Goal: Task Accomplishment & Management: Manage account settings

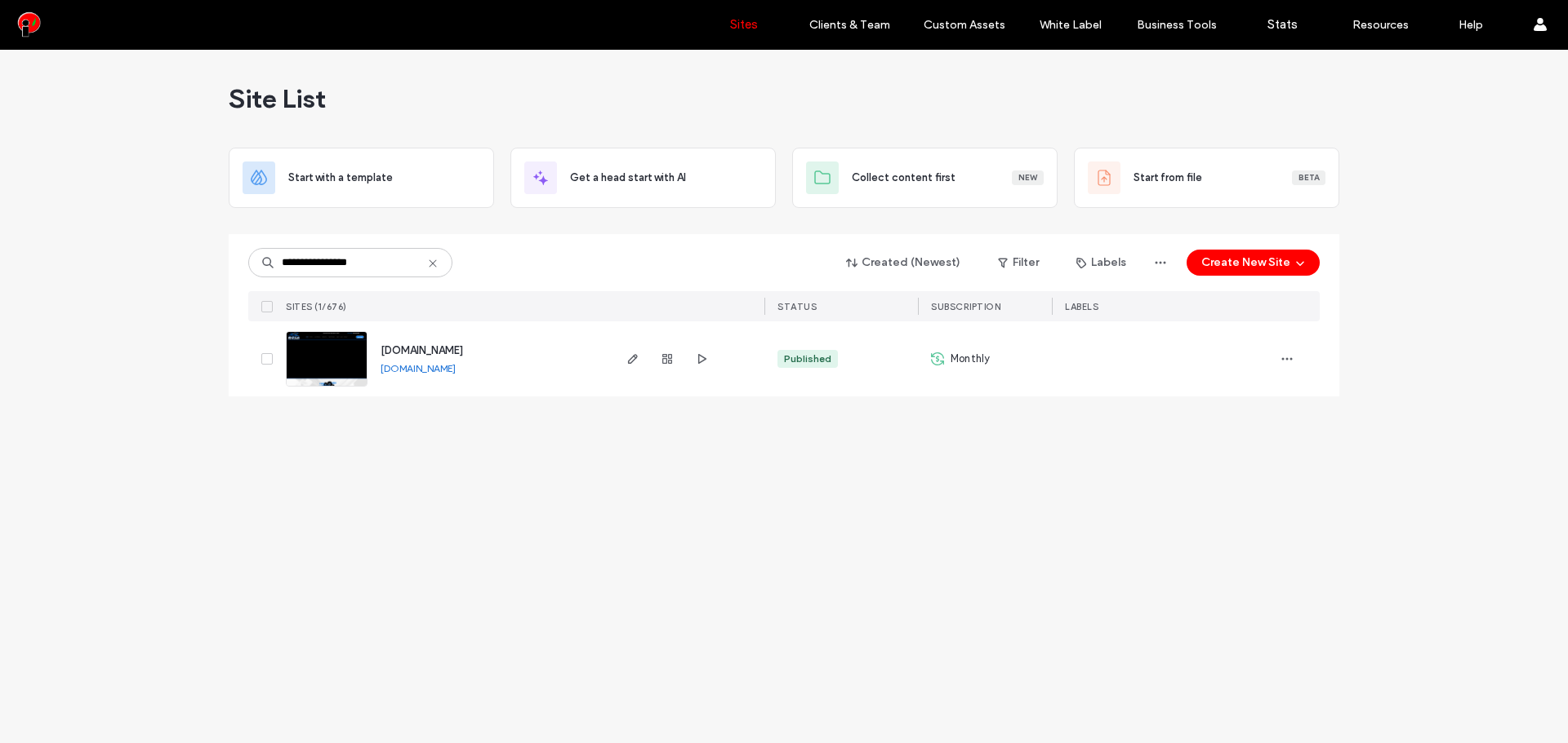
type input "**********"
click at [331, 370] on img at bounding box center [326, 387] width 80 height 111
click at [410, 373] on link "[DOMAIN_NAME]" at bounding box center [419, 368] width 75 height 13
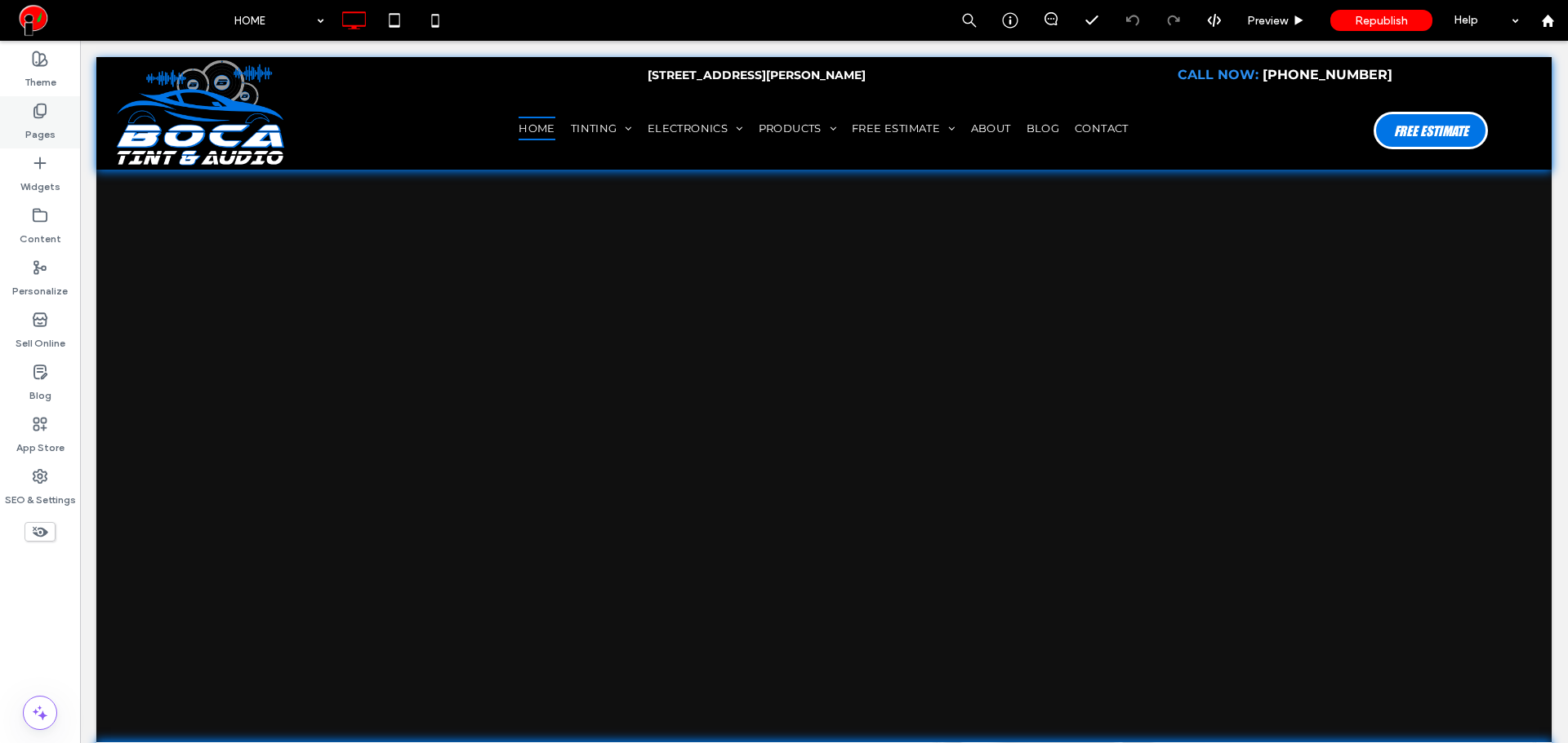
click at [53, 109] on div "Pages" at bounding box center [40, 122] width 80 height 52
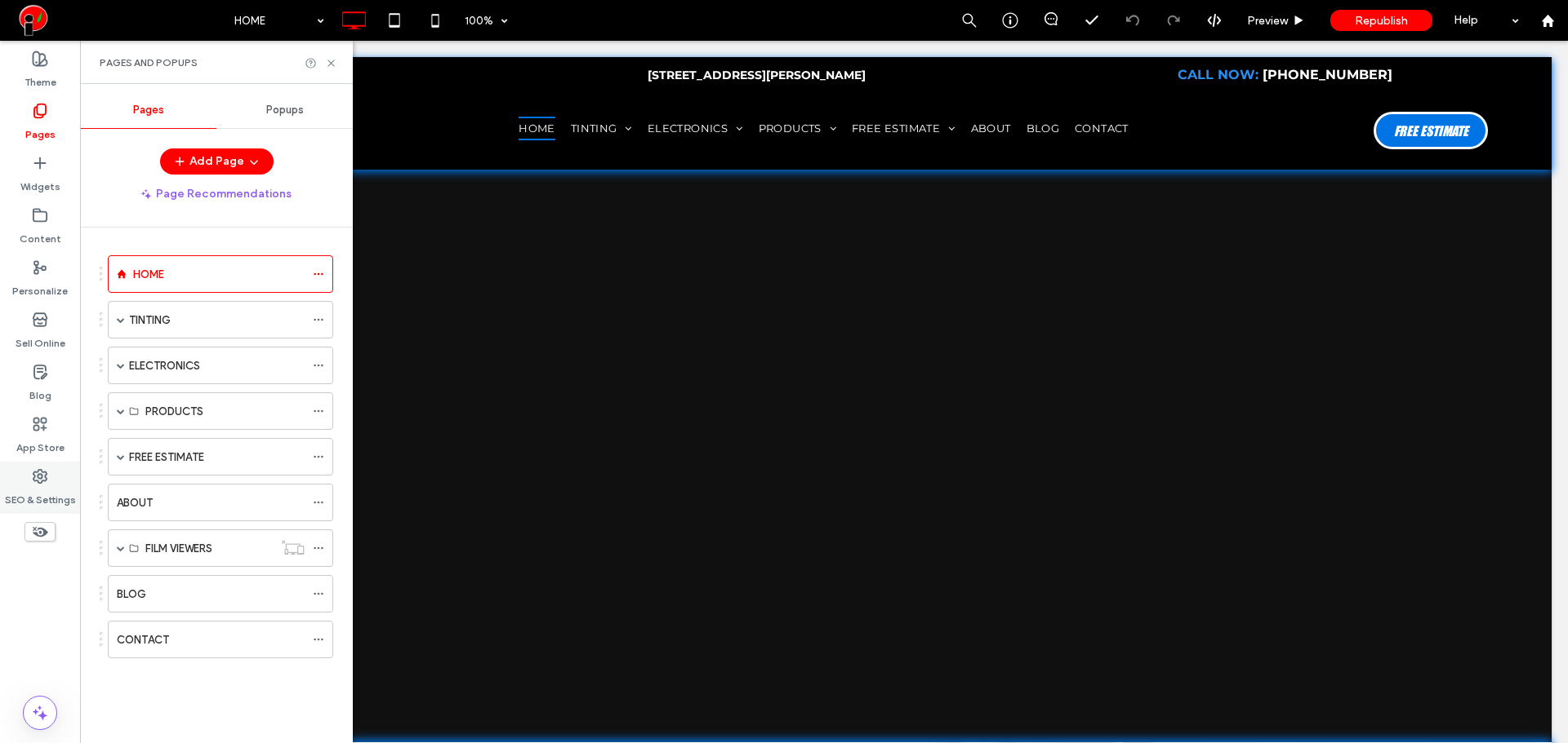
click at [51, 487] on label "SEO & Settings" at bounding box center [41, 496] width 71 height 23
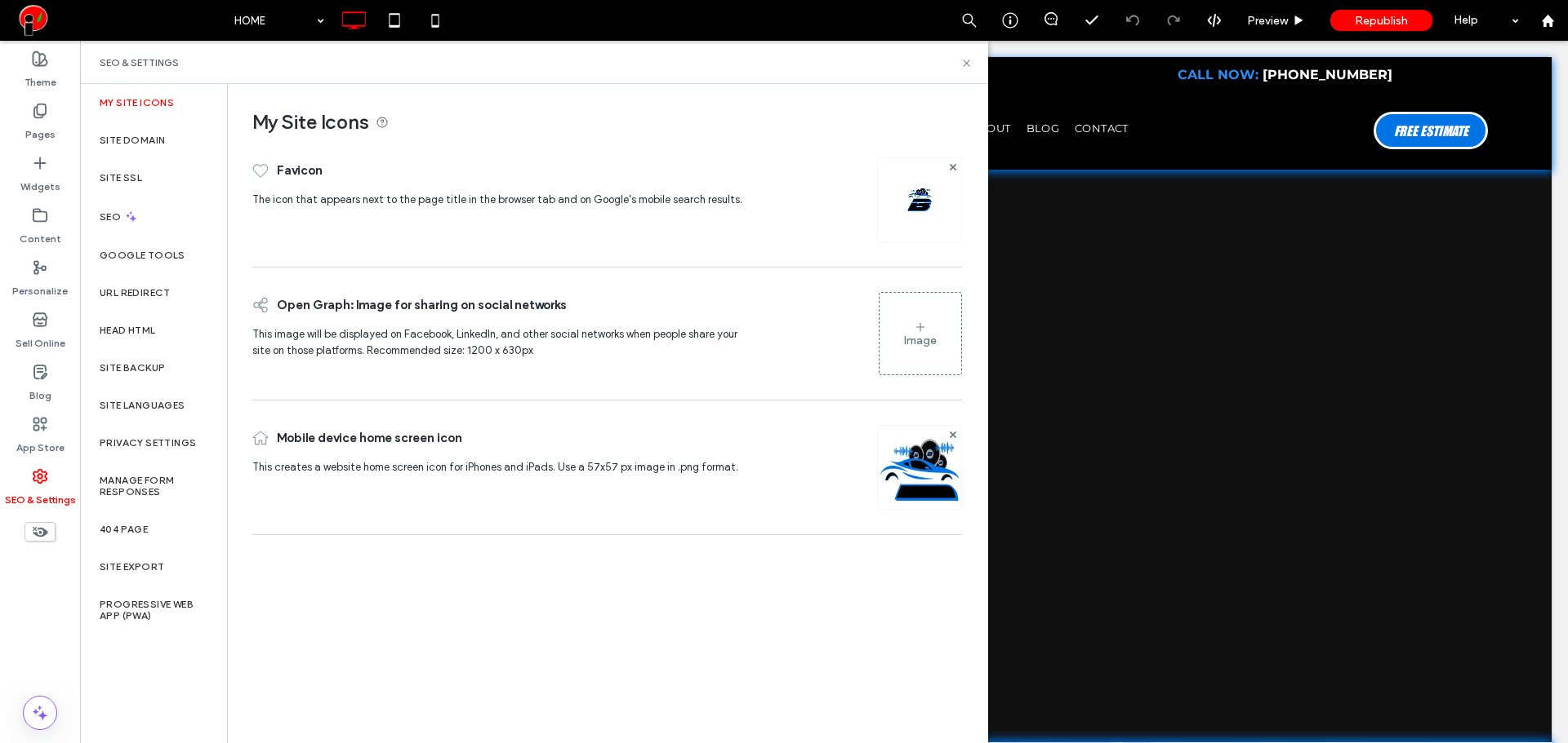
click at [172, 373] on label "ELECTRONICS" at bounding box center [165, 366] width 71 height 29
click at [145, 370] on div "ELECTRONICS Preview Republish Help Site Comments Team & Clients Theme Pages Wid…" at bounding box center [784, 371] width 1568 height 743
click at [145, 370] on label "Site Backup" at bounding box center [132, 368] width 66 height 12
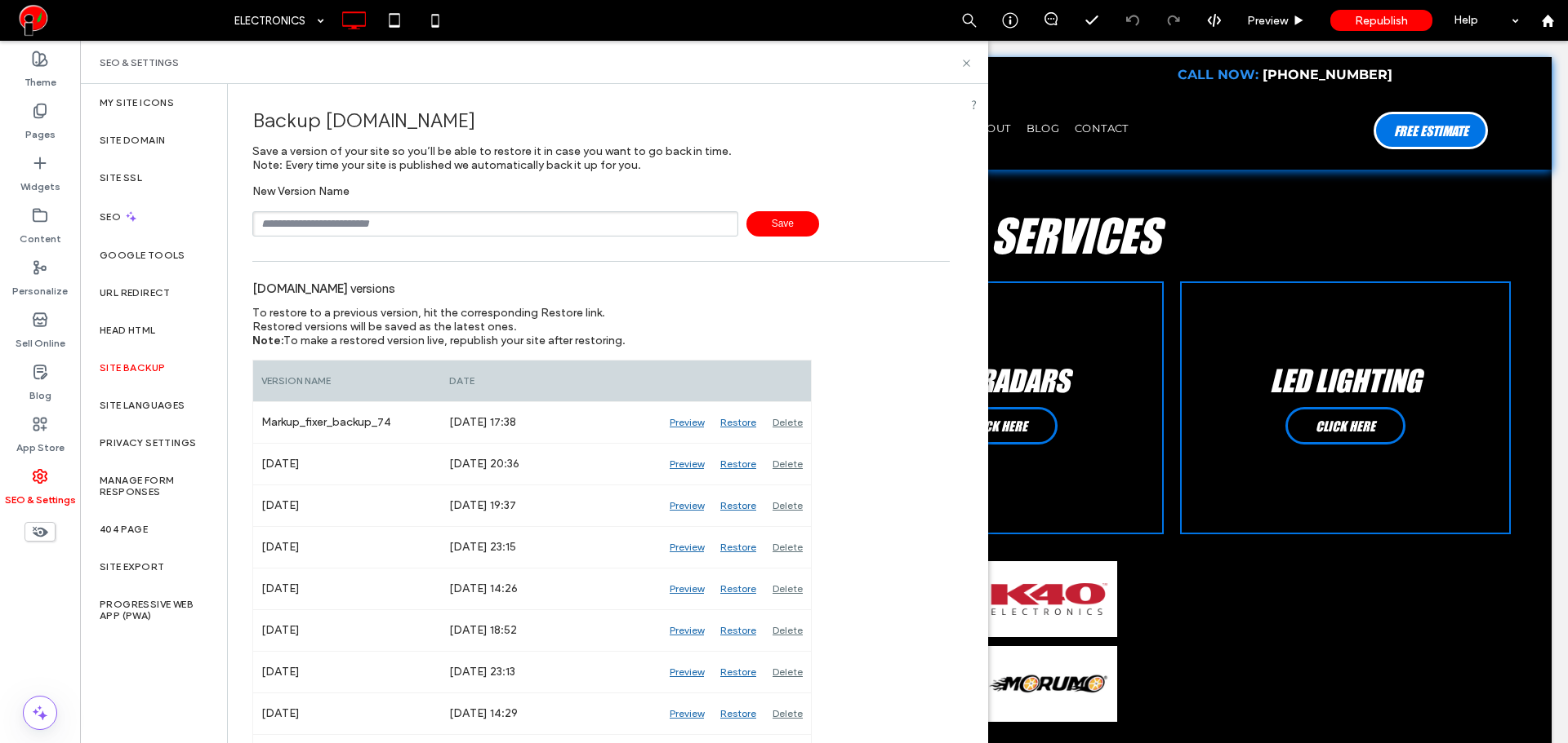
click at [463, 220] on input "text" at bounding box center [496, 224] width 486 height 25
type input "**********"
click at [42, 134] on label "Pages" at bounding box center [40, 131] width 30 height 23
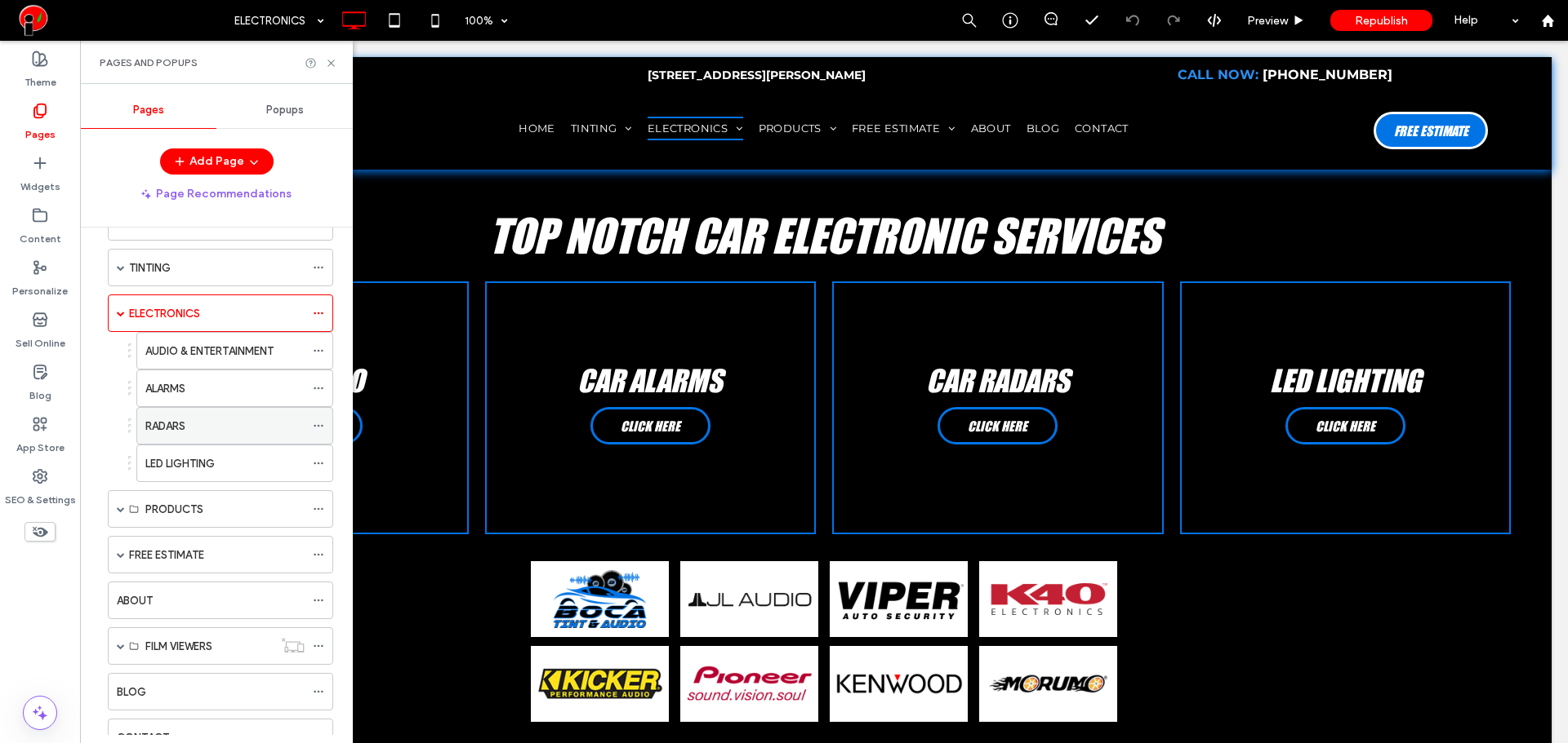
scroll to position [115, 0]
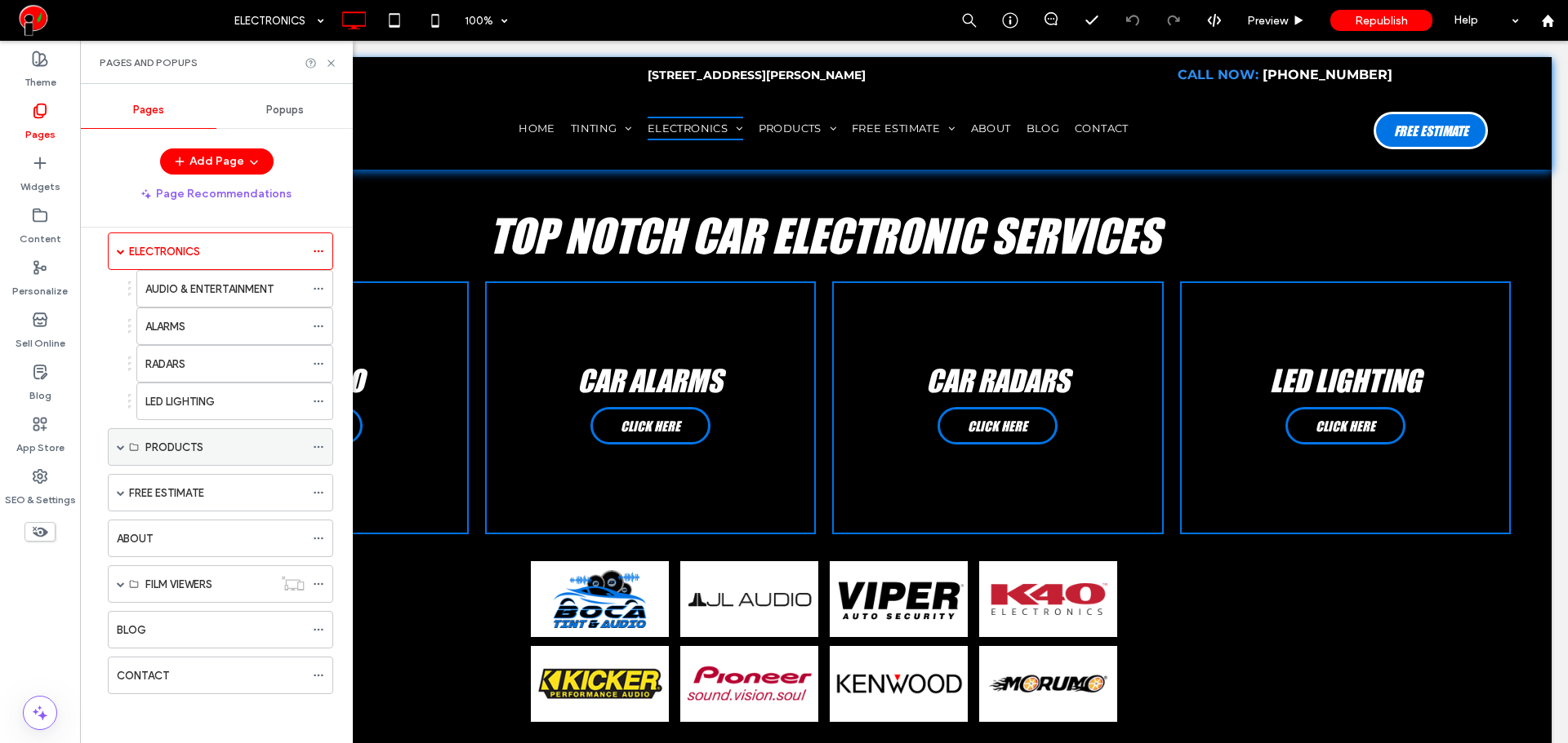
click at [116, 442] on div "PRODUCTS" at bounding box center [221, 447] width 226 height 38
click at [120, 444] on span at bounding box center [121, 447] width 8 height 8
click at [149, 593] on span at bounding box center [149, 597] width 8 height 36
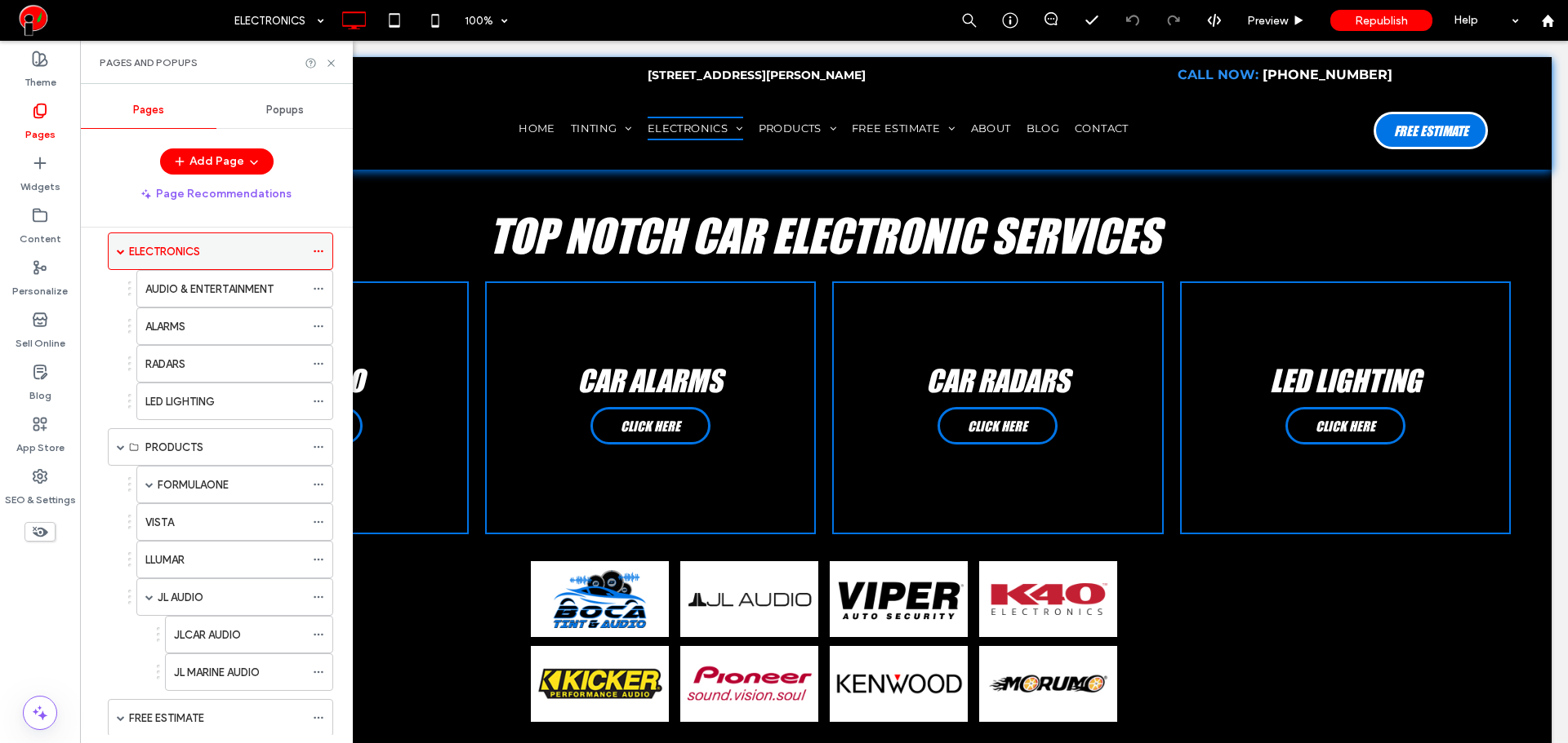
click at [122, 252] on span at bounding box center [121, 252] width 8 height 8
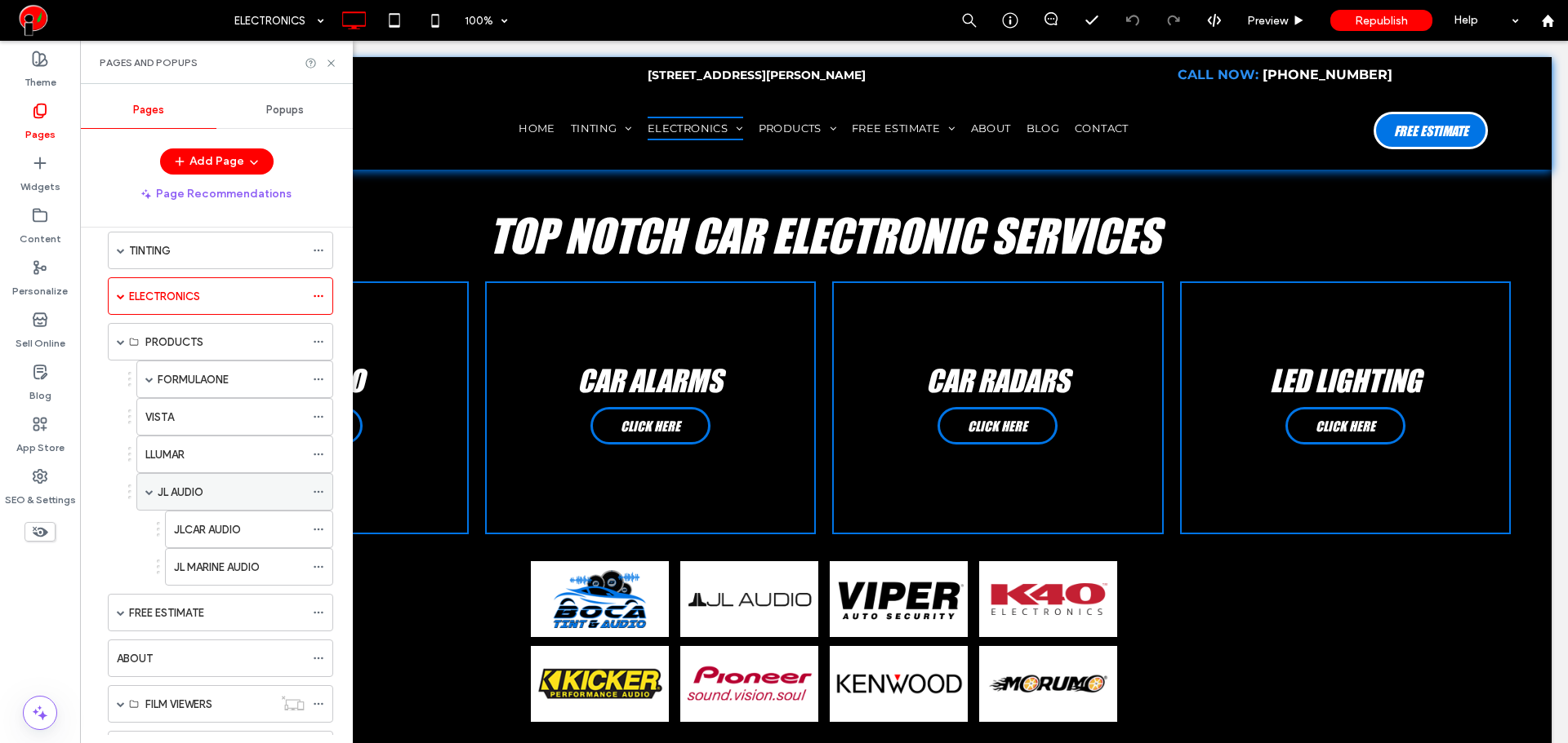
scroll to position [0, 0]
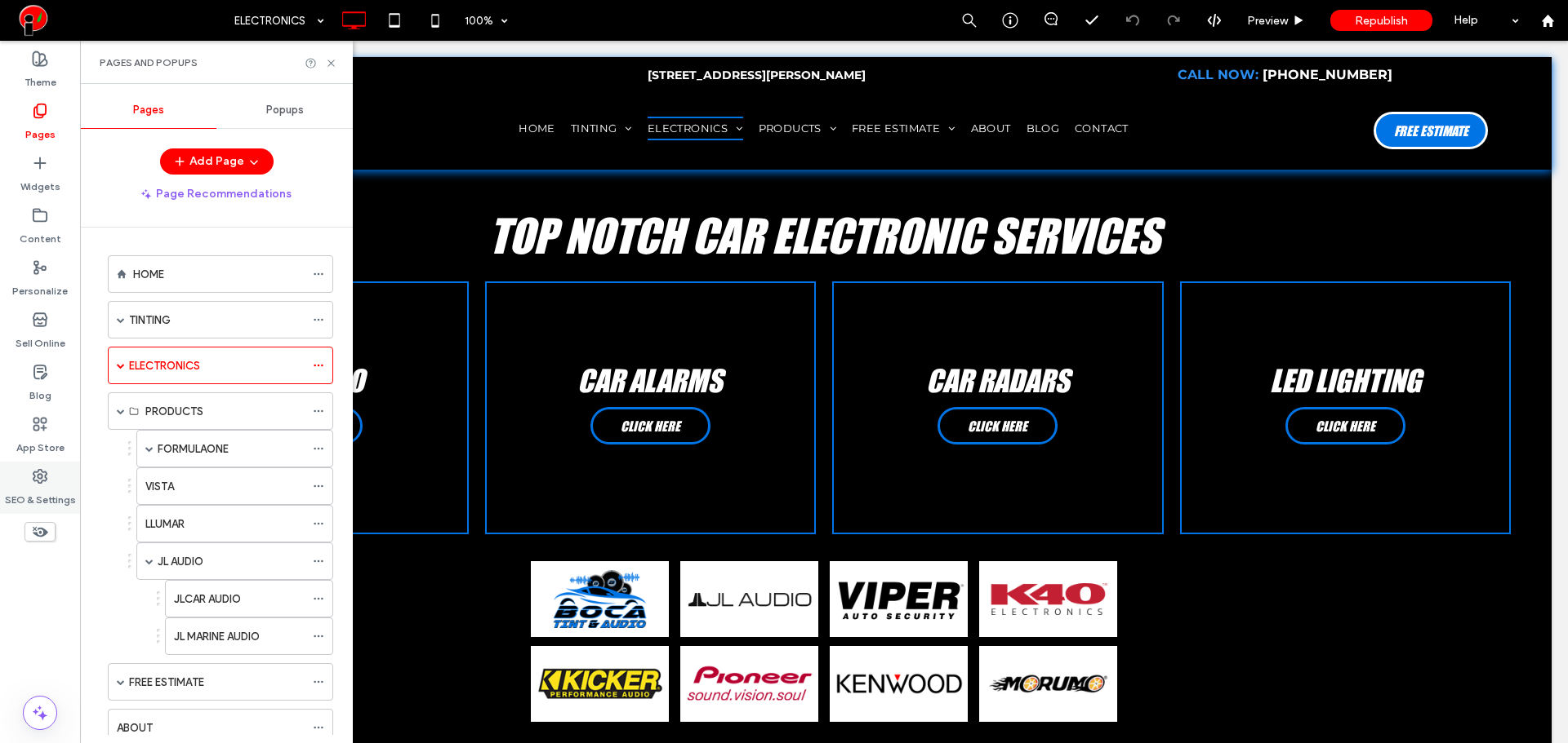
click at [49, 492] on label "SEO & Settings" at bounding box center [41, 496] width 71 height 23
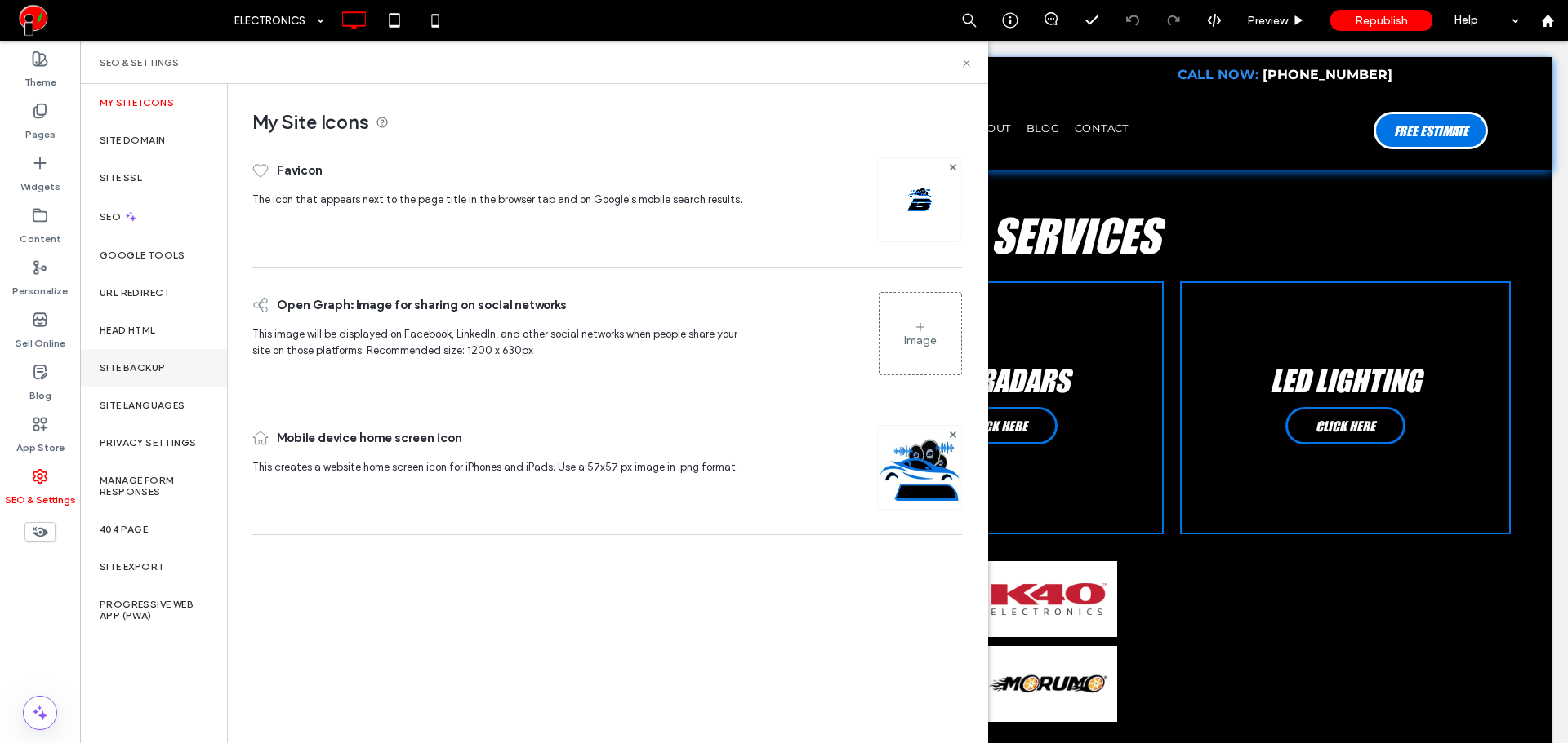
click at [155, 372] on label "Site Backup" at bounding box center [132, 368] width 66 height 12
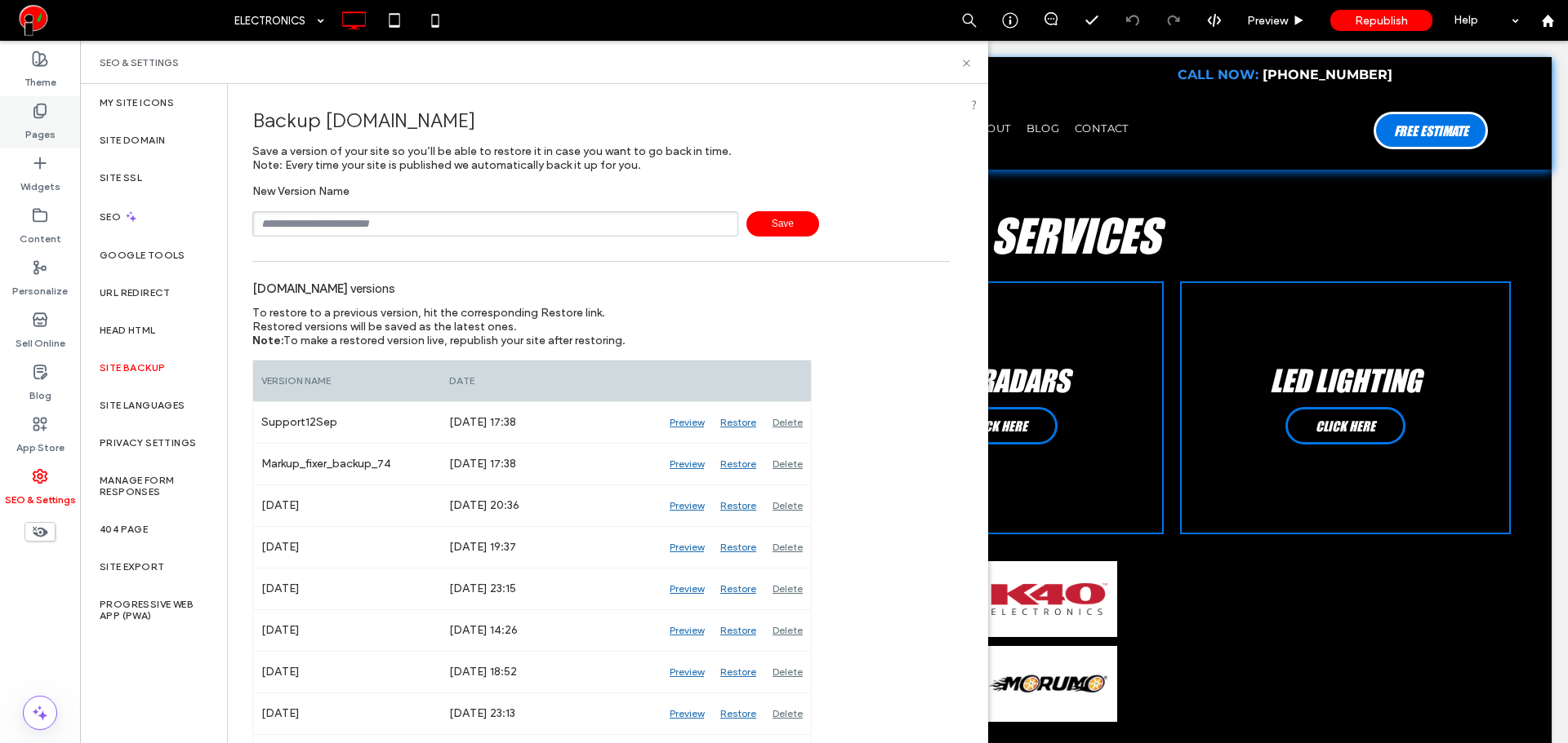
click at [53, 121] on label "Pages" at bounding box center [40, 131] width 30 height 23
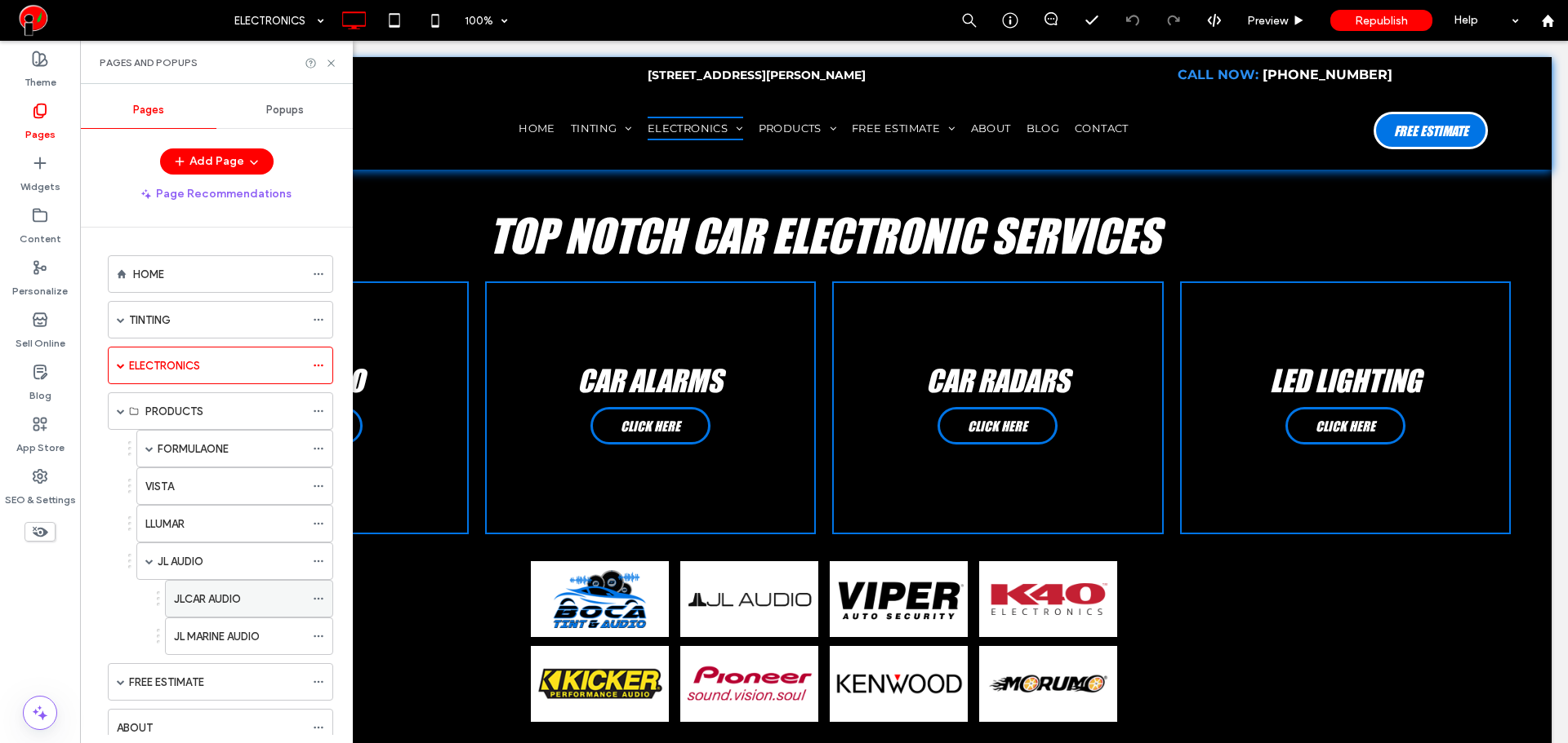
click at [225, 584] on div "JLCAR AUDIO" at bounding box center [238, 598] width 130 height 36
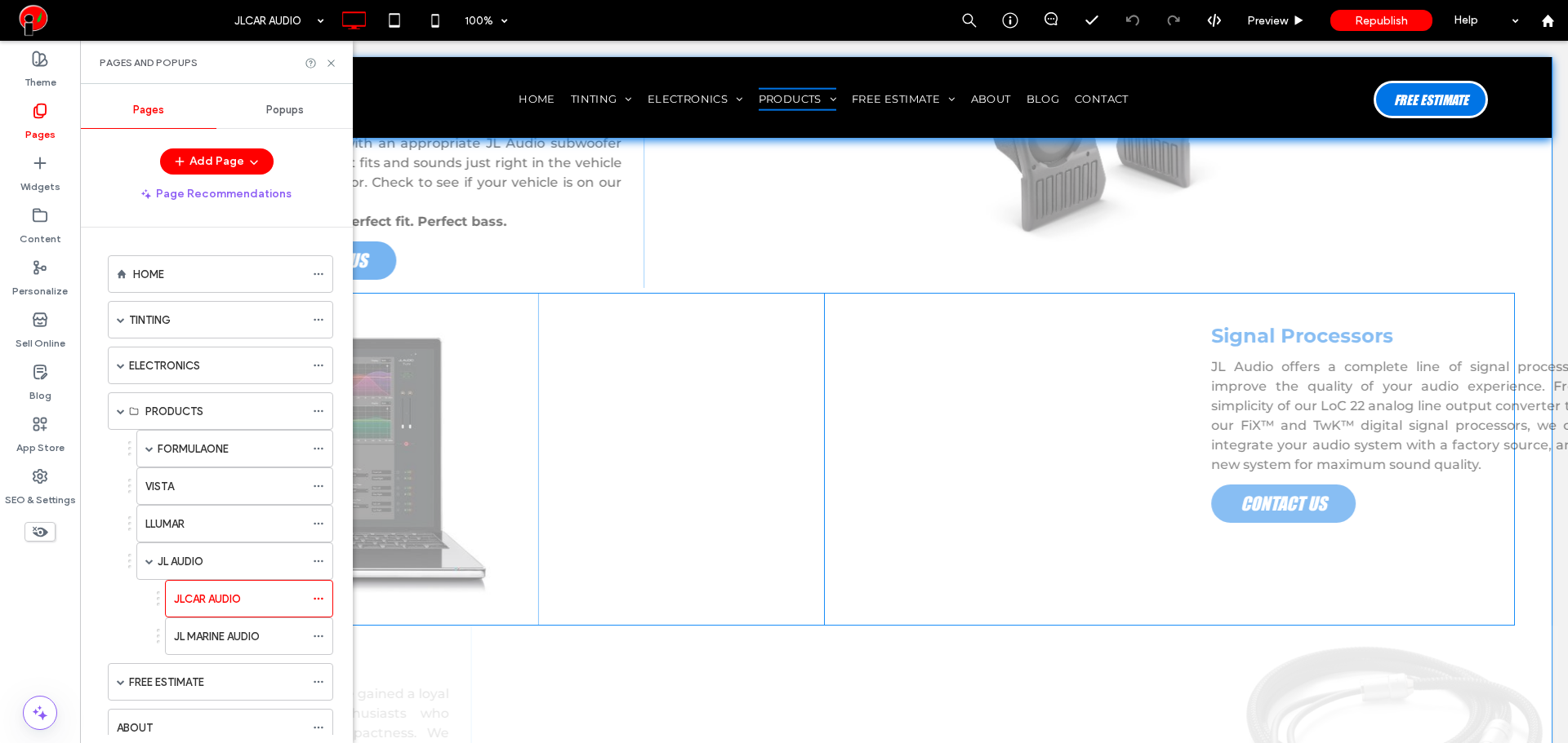
scroll to position [2176, 0]
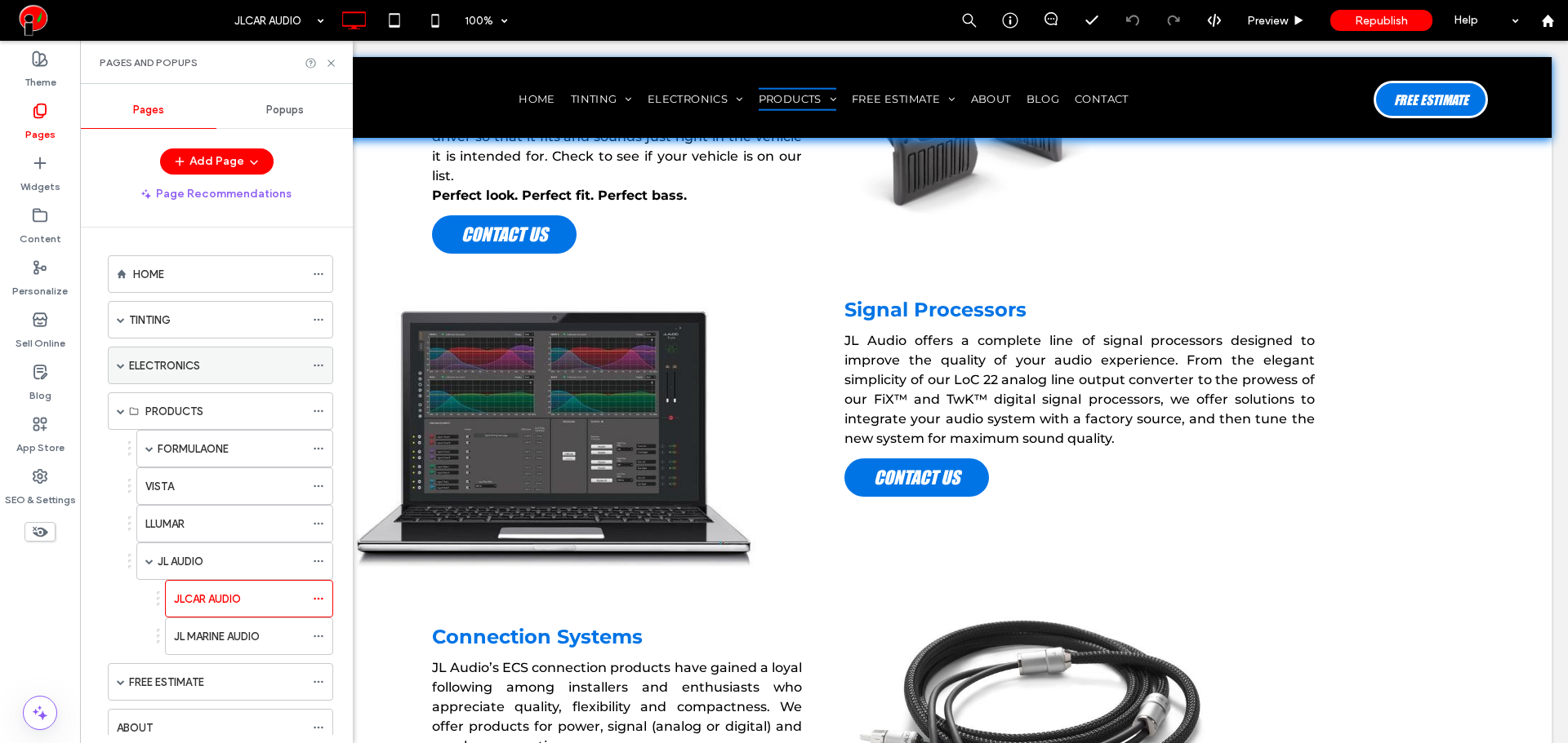
click at [117, 366] on span at bounding box center [121, 365] width 8 height 8
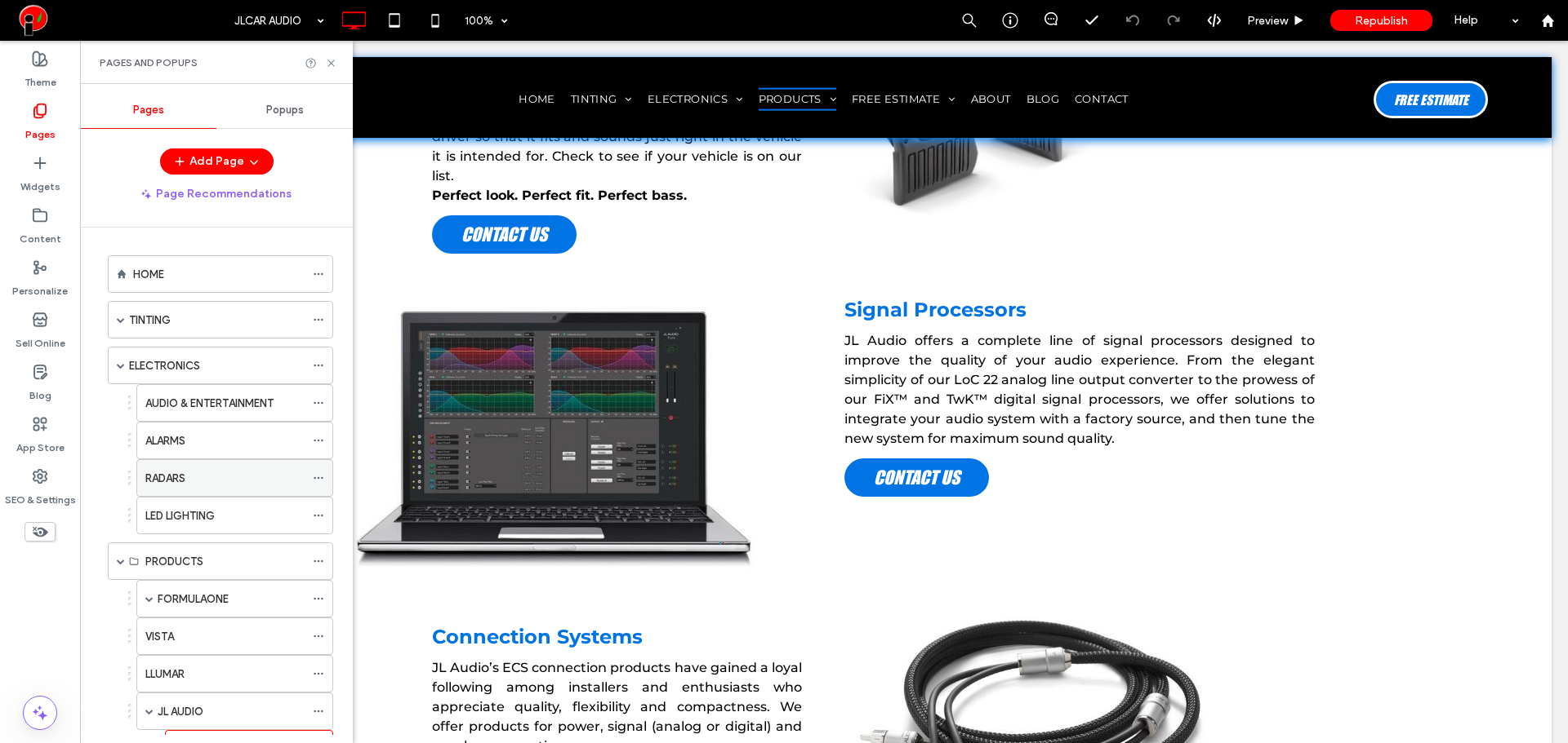
click at [194, 483] on div "RADARS" at bounding box center [225, 479] width 159 height 17
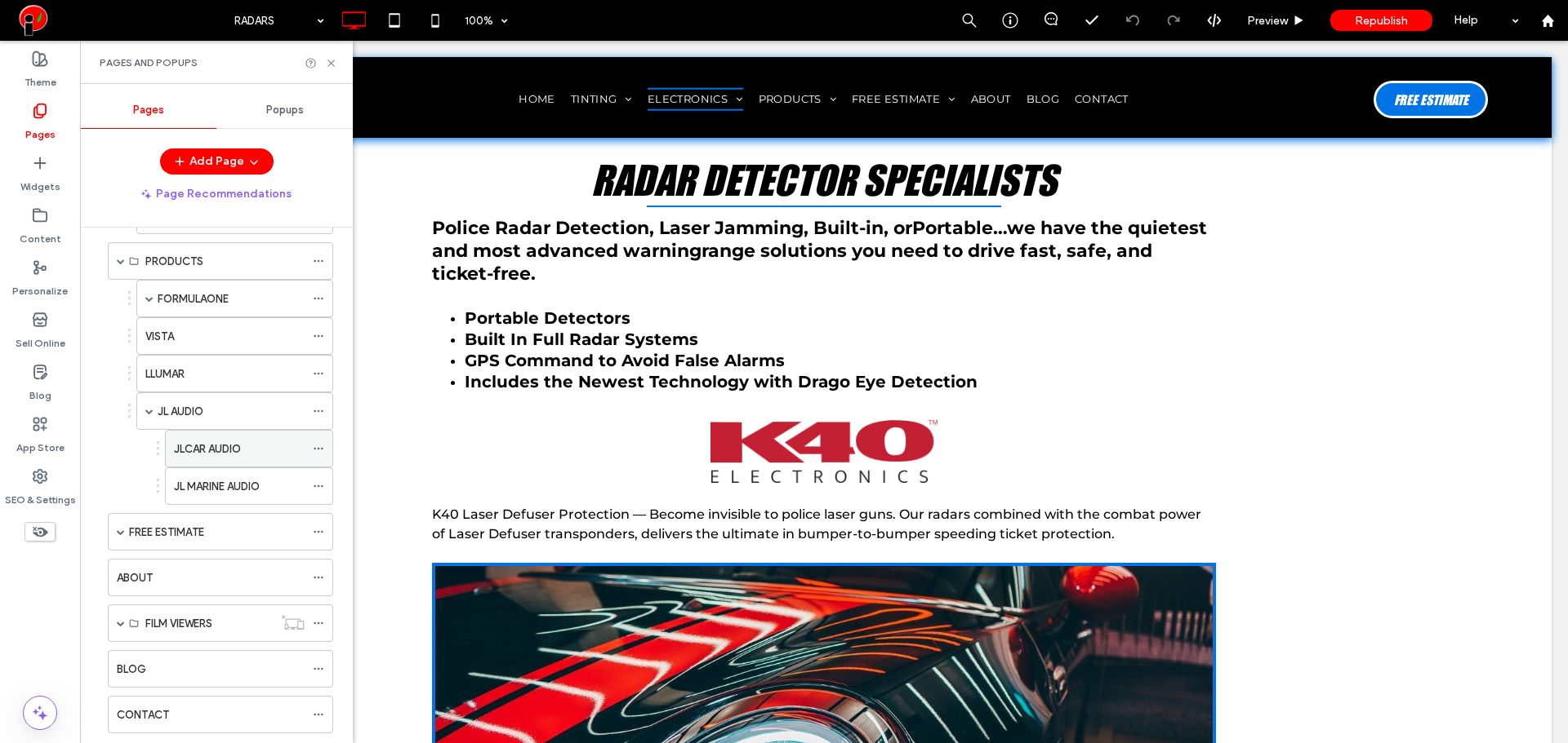
scroll to position [339, 0]
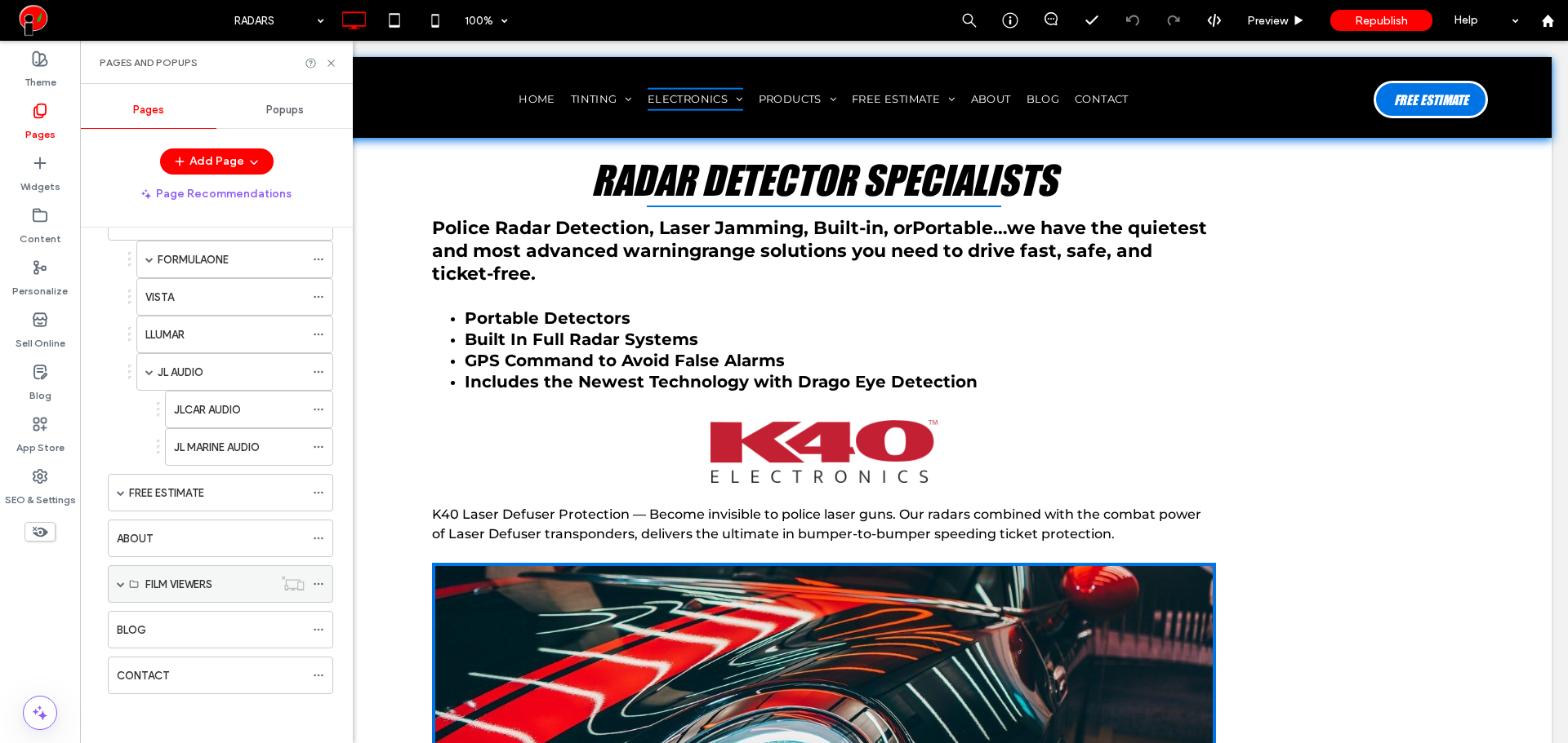
click at [119, 580] on span at bounding box center [121, 584] width 8 height 8
click at [121, 491] on span at bounding box center [121, 492] width 8 height 8
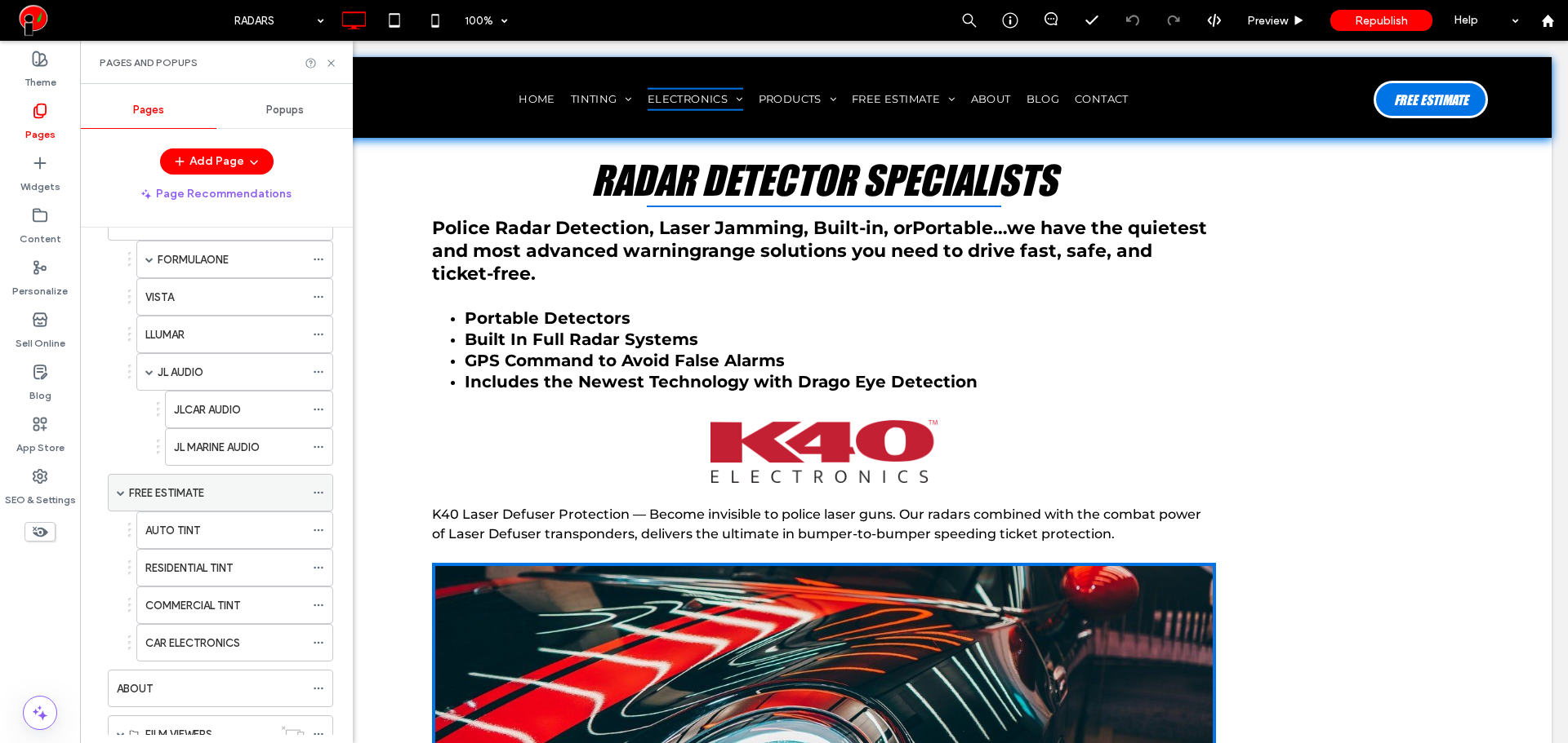
click at [122, 489] on span at bounding box center [121, 492] width 8 height 8
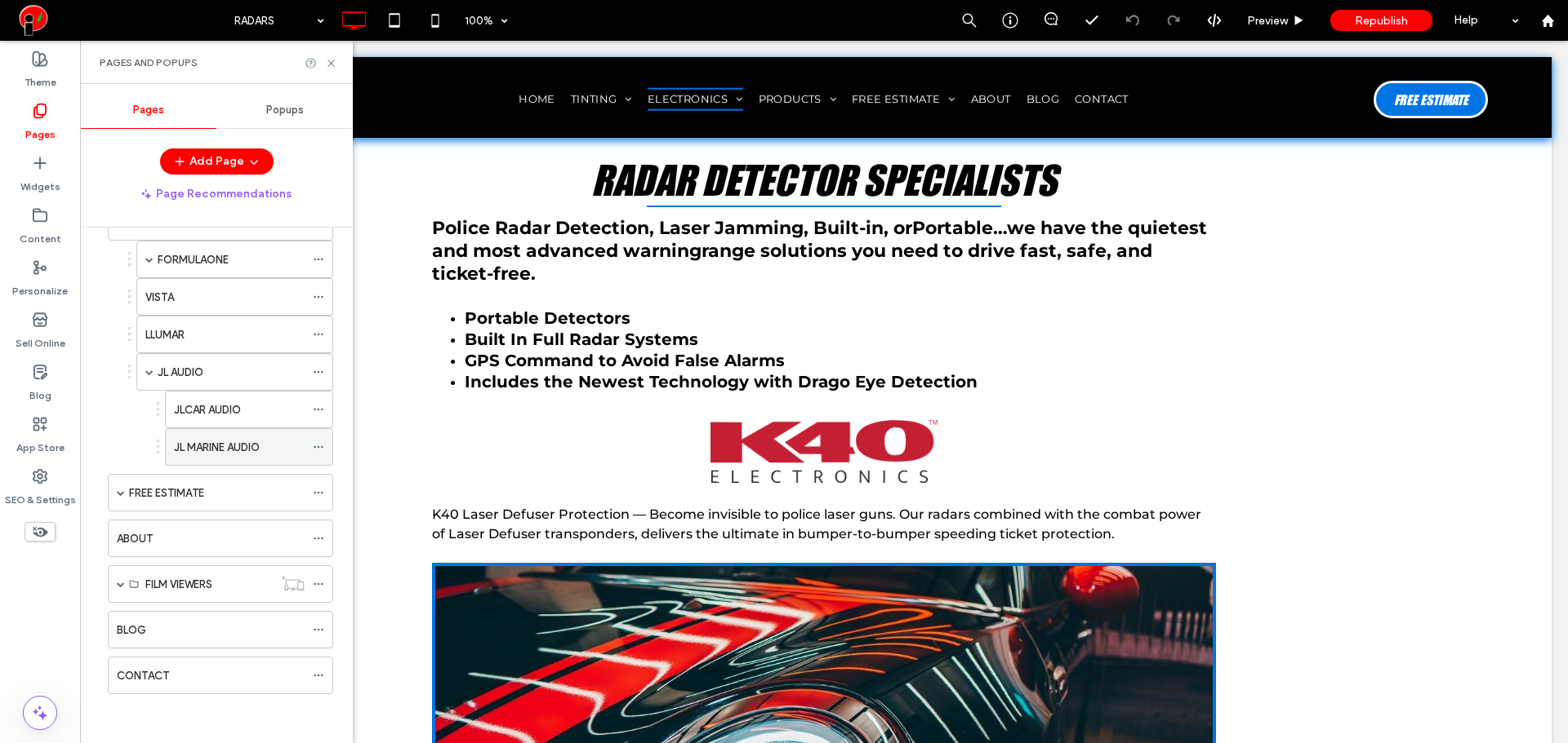
scroll to position [67, 0]
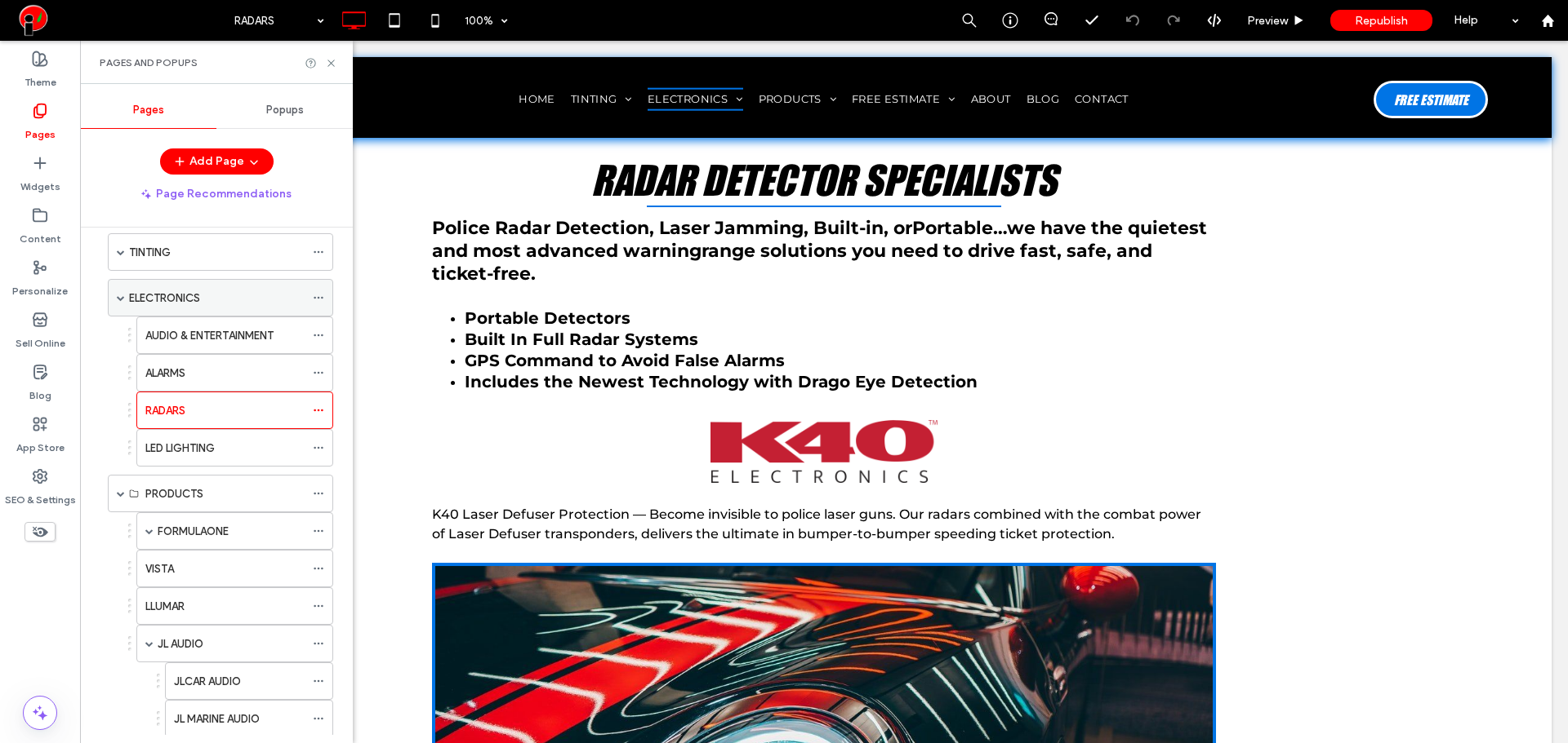
click at [184, 296] on label "ELECTRONICS" at bounding box center [165, 299] width 71 height 29
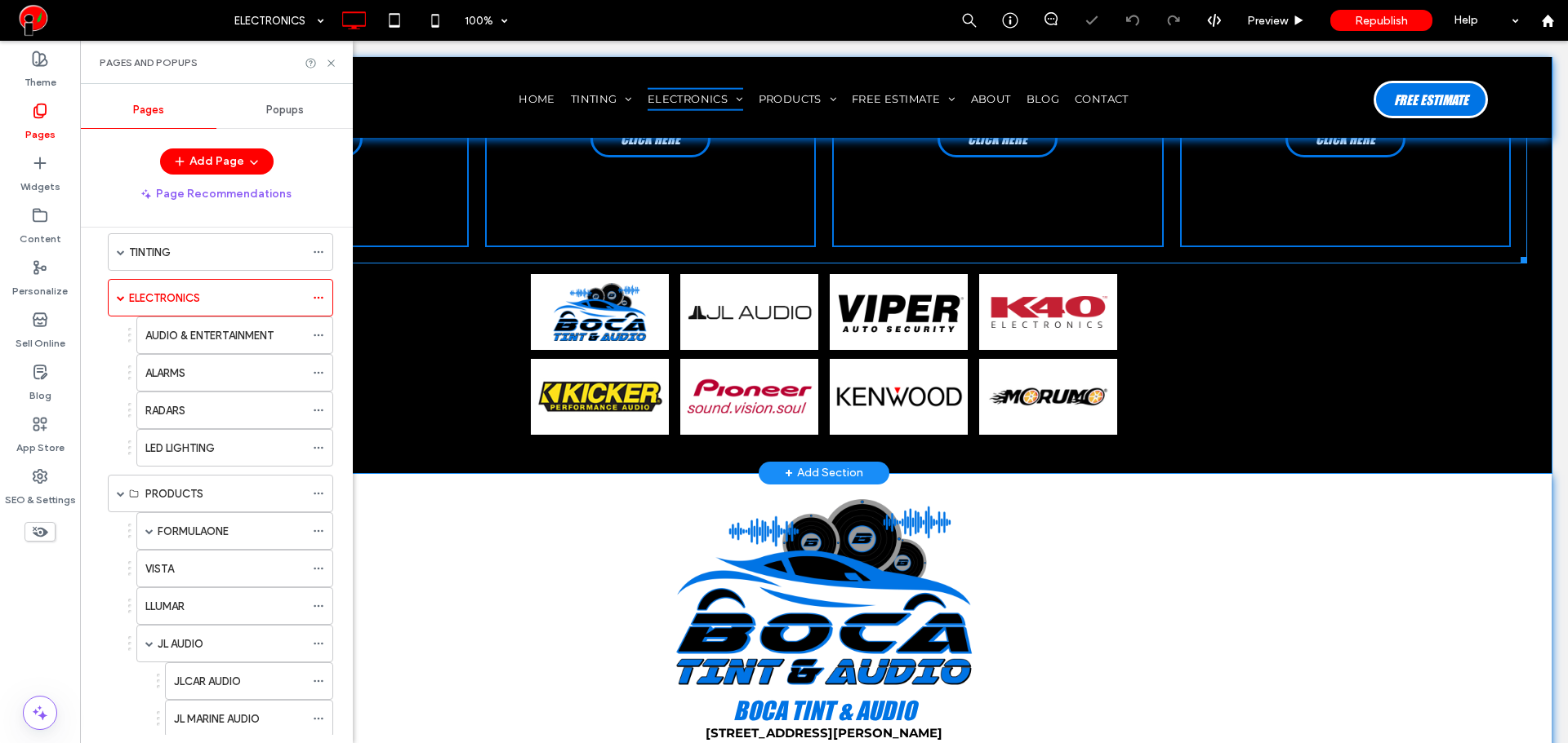
scroll to position [408, 0]
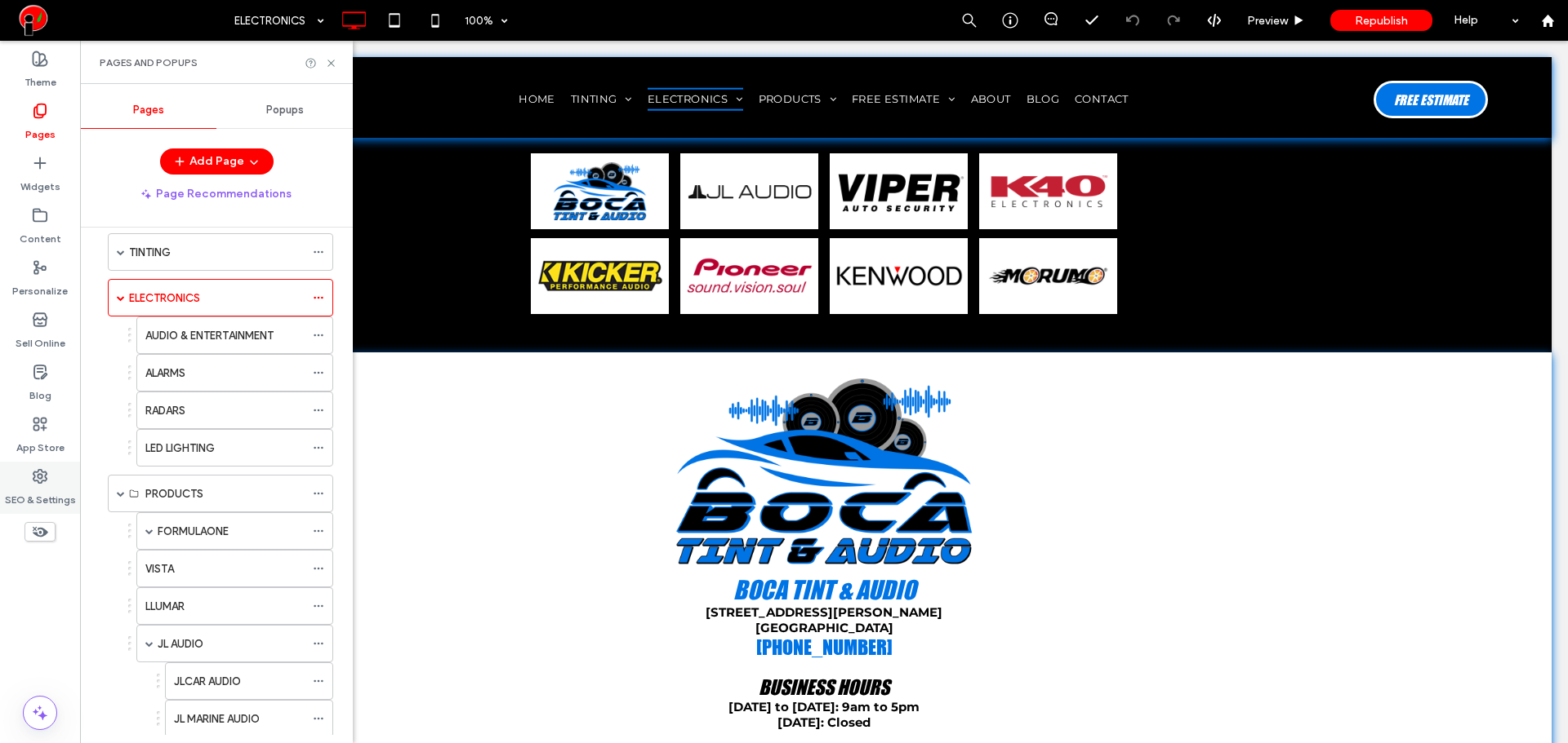
click at [51, 487] on label "SEO & Settings" at bounding box center [41, 496] width 71 height 23
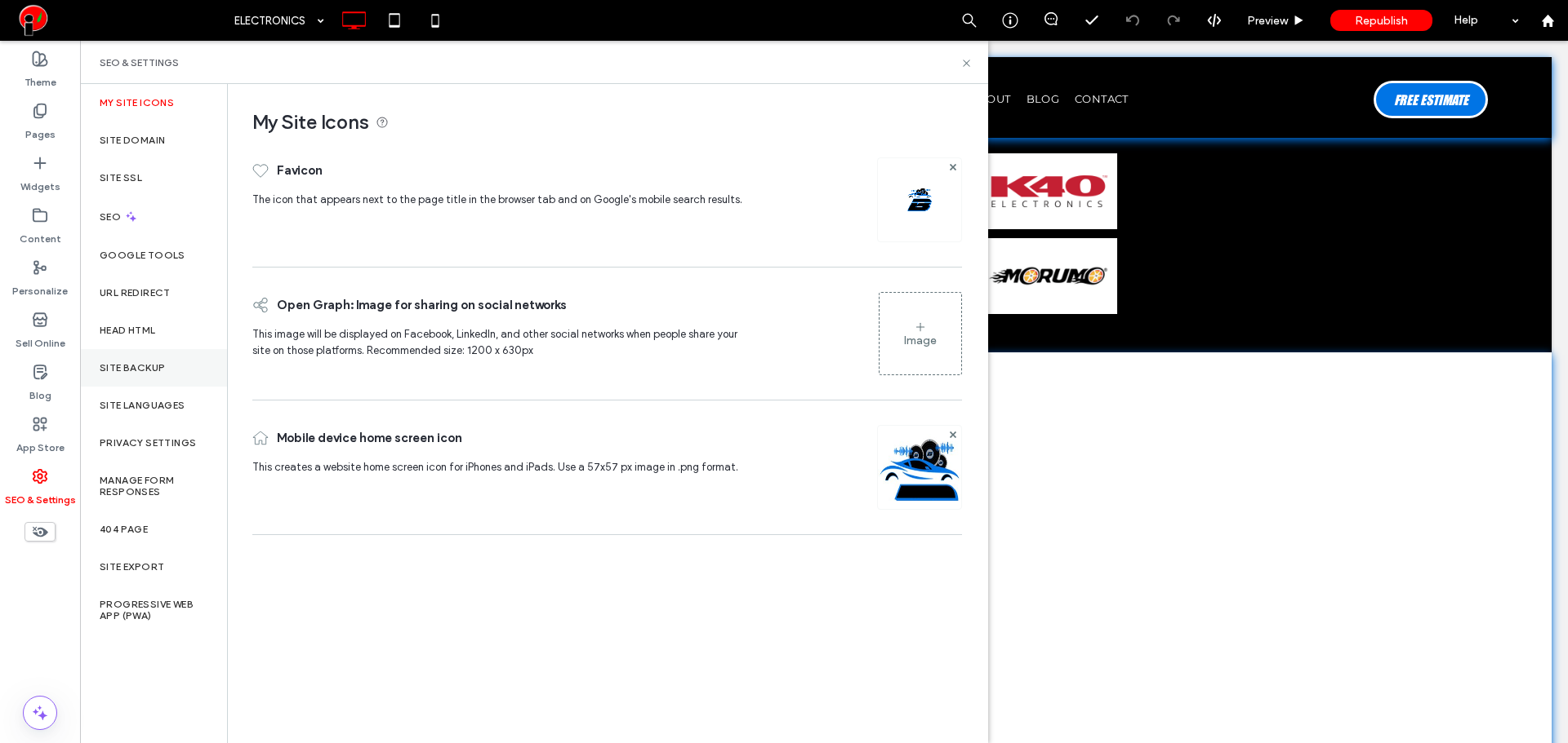
click at [153, 356] on div "Site Backup" at bounding box center [153, 367] width 147 height 38
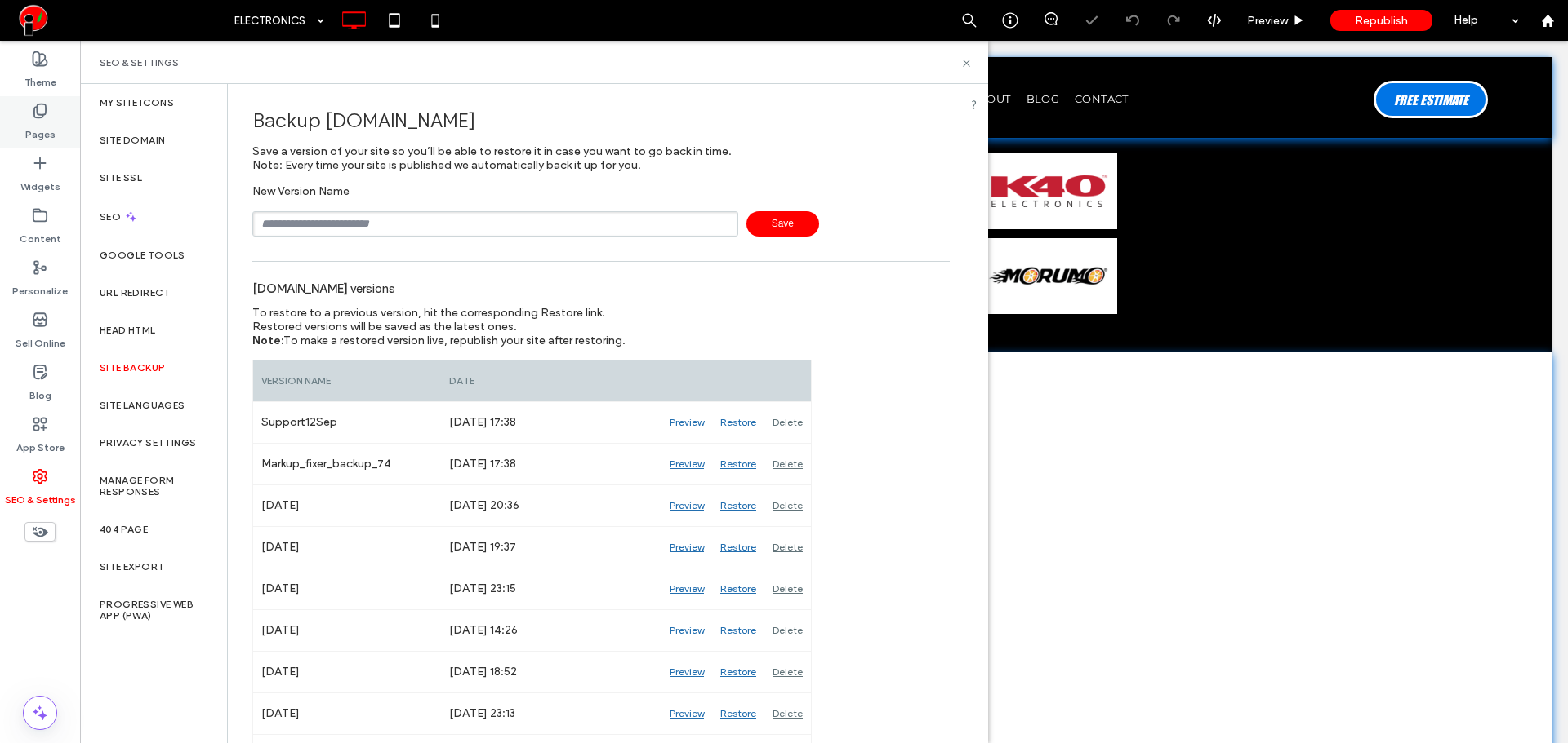
click at [47, 118] on icon at bounding box center [40, 111] width 16 height 16
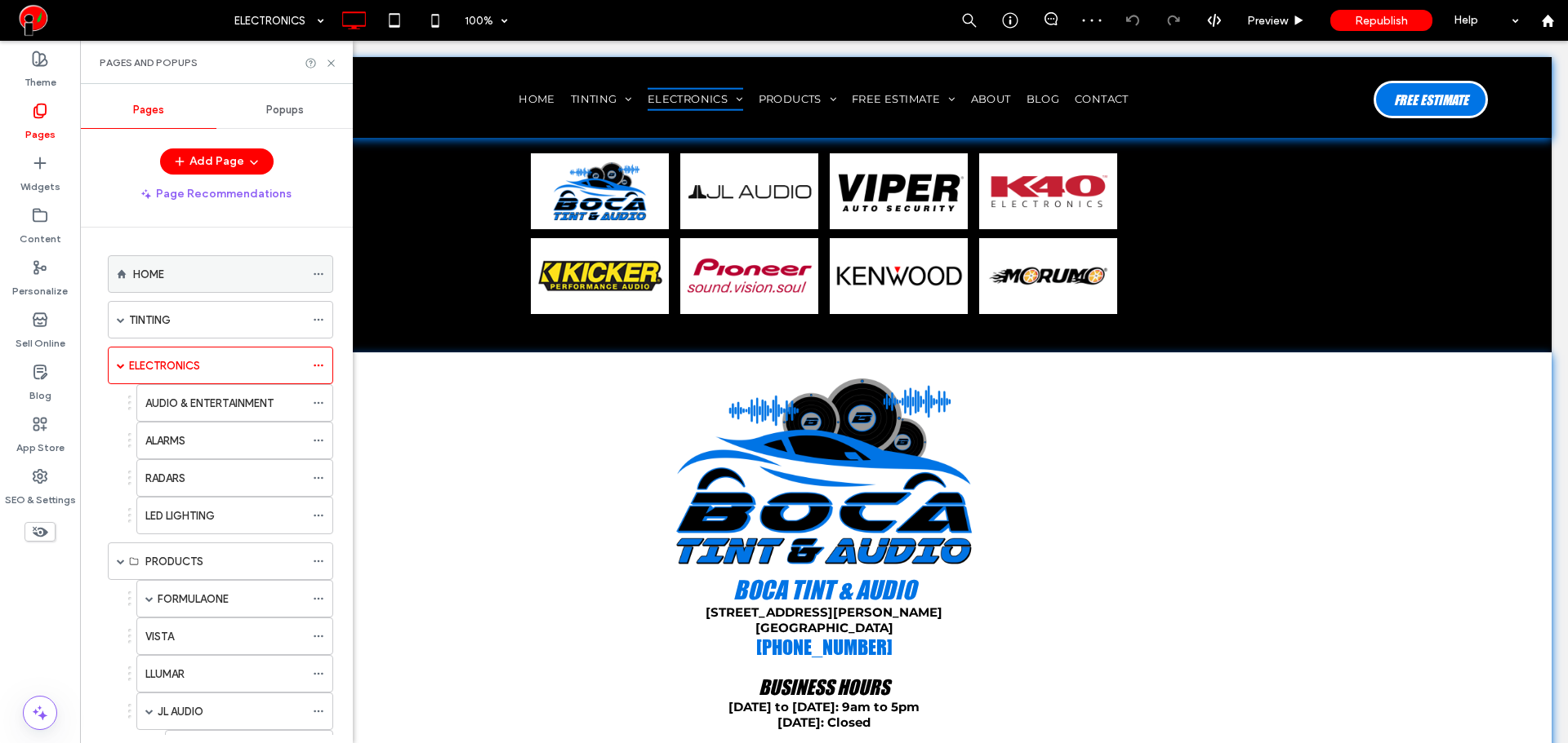
click at [168, 272] on div "HOME" at bounding box center [219, 275] width 172 height 17
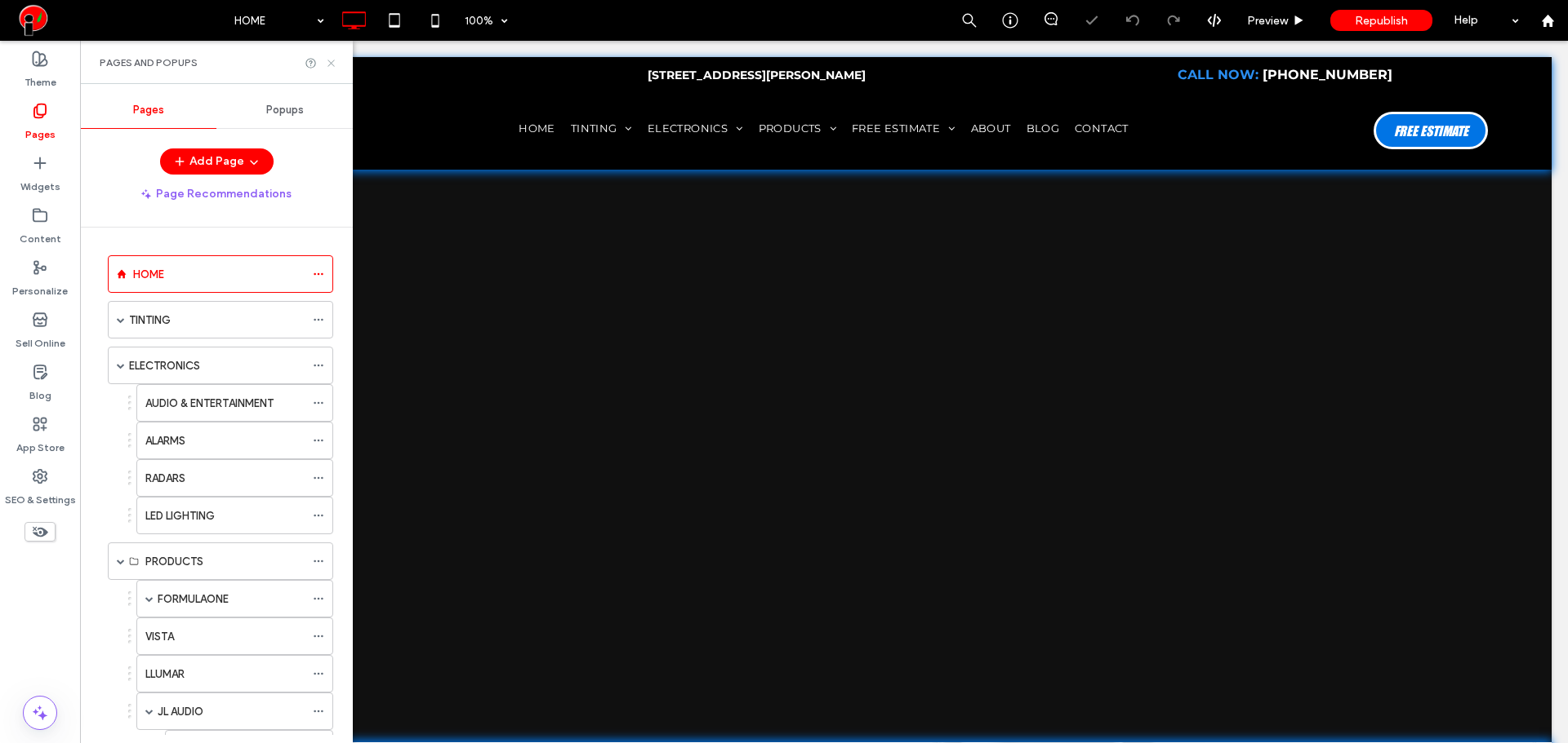
click at [329, 65] on use at bounding box center [331, 63] width 7 height 7
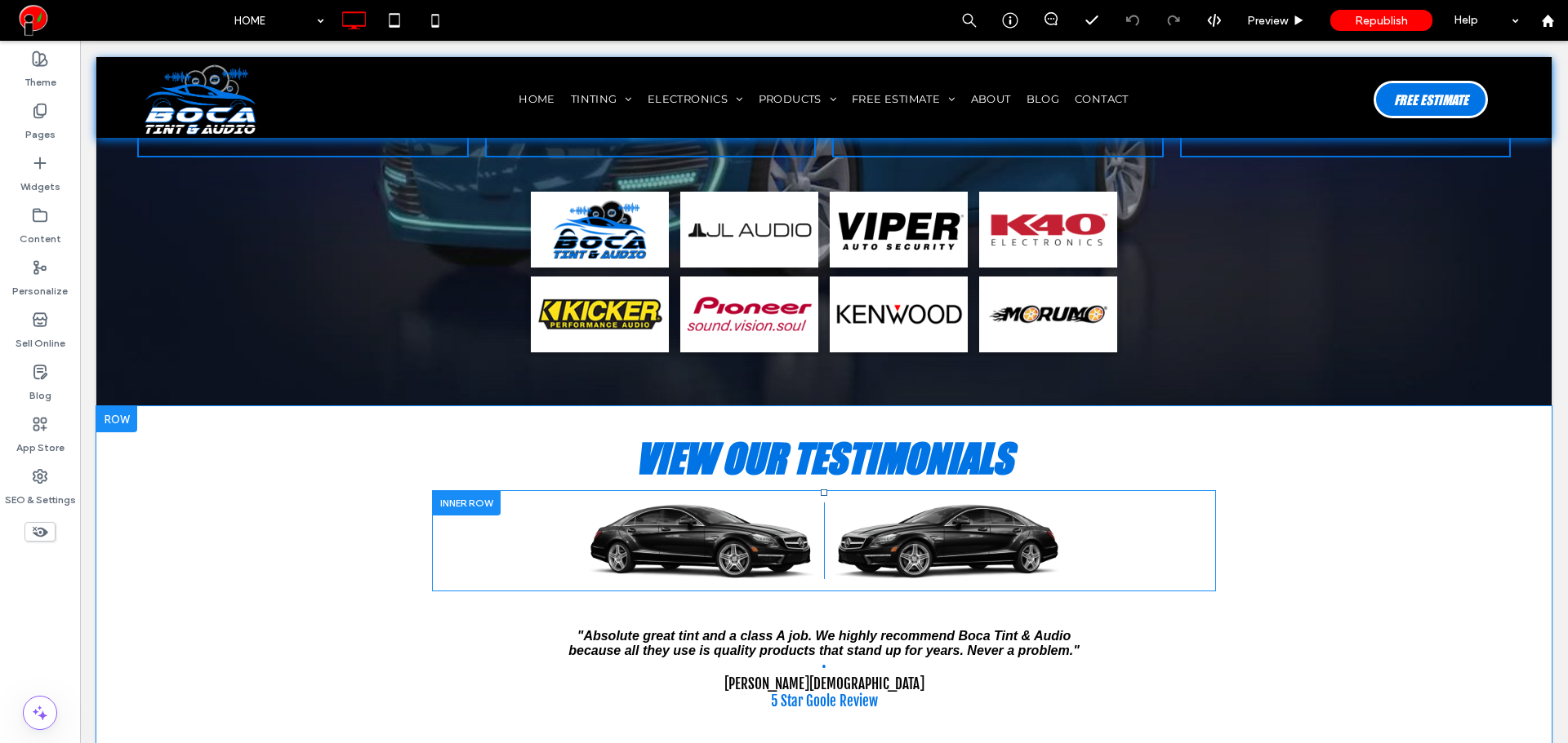
scroll to position [2992, 0]
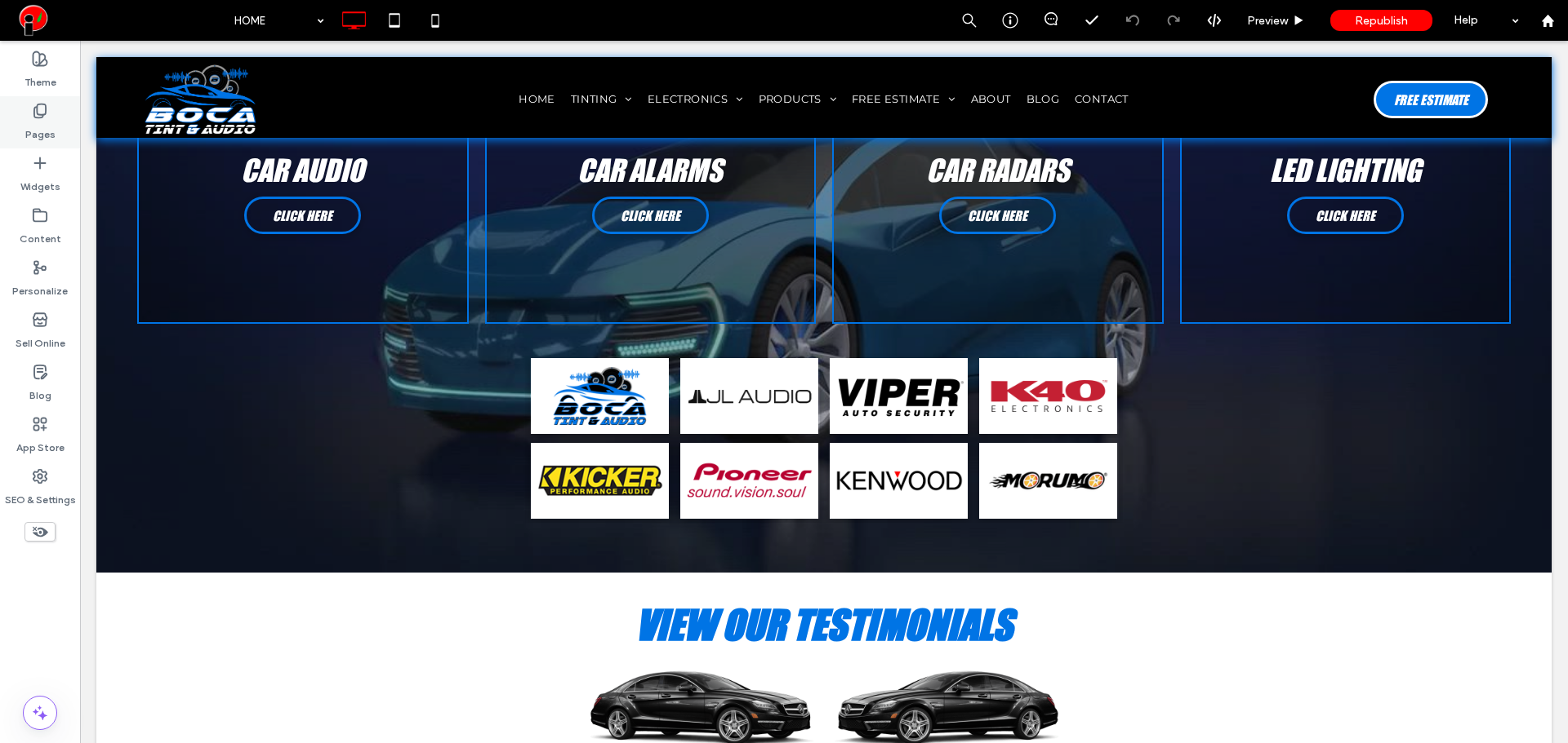
click at [51, 127] on label "Pages" at bounding box center [40, 131] width 30 height 23
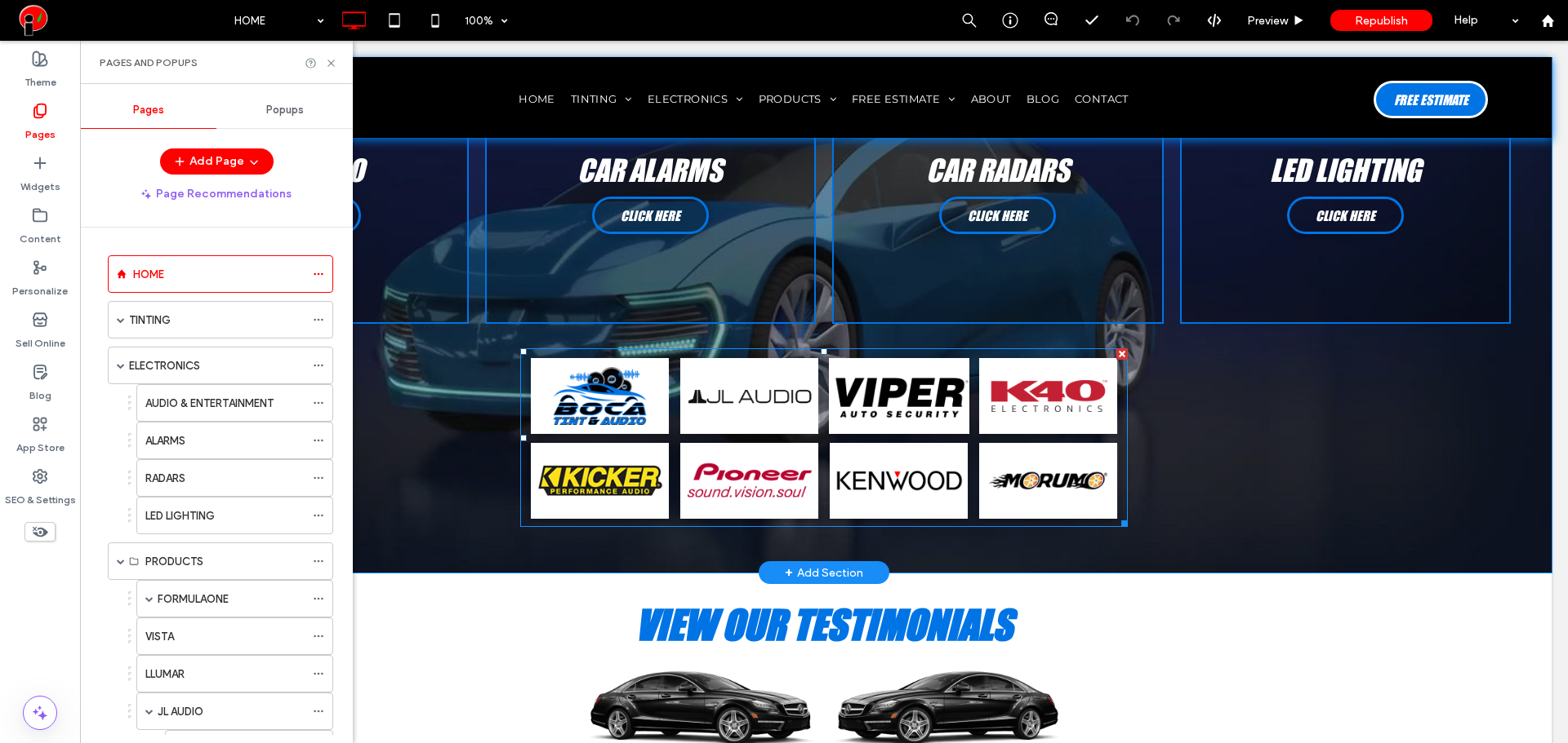
click at [851, 431] on link at bounding box center [898, 395] width 149 height 81
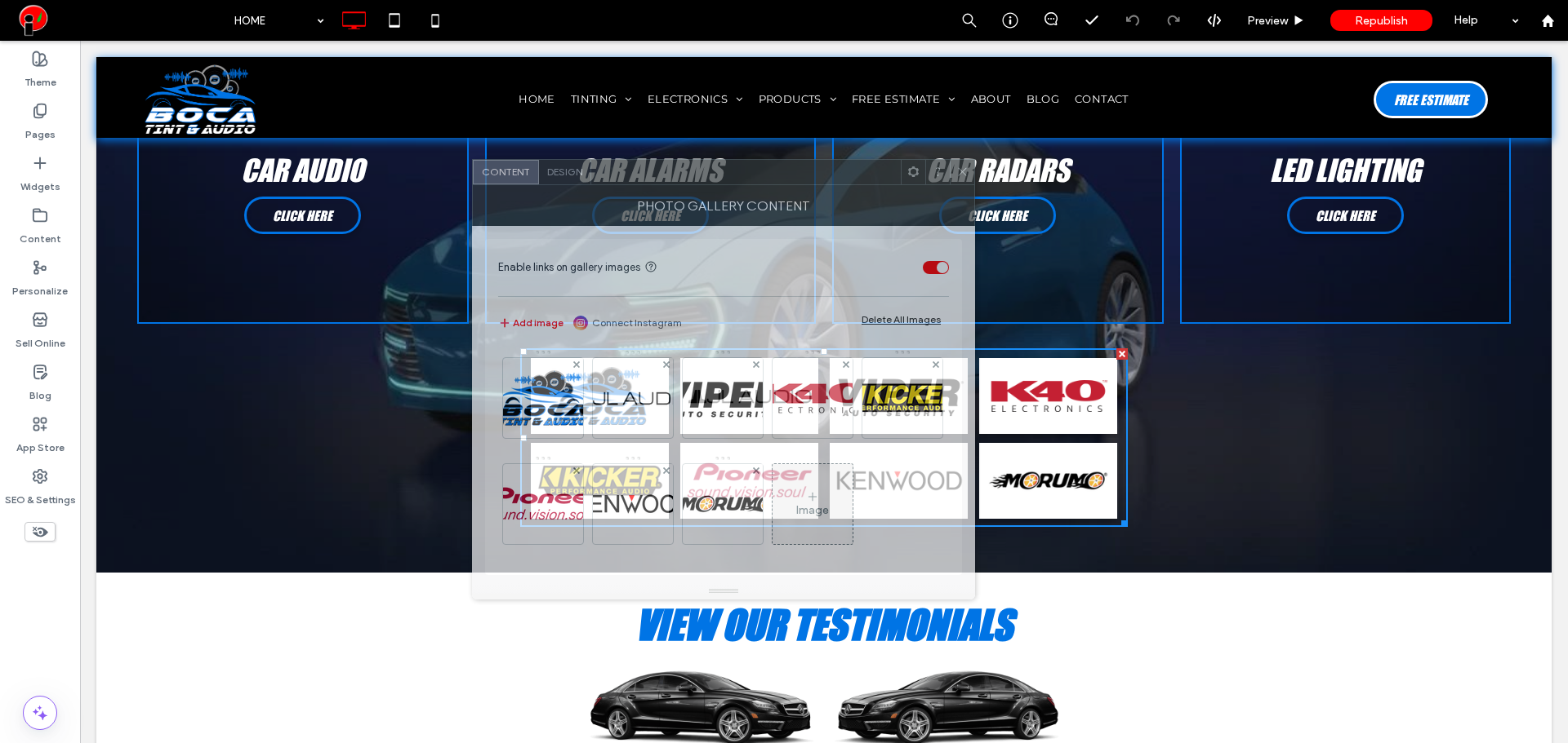
drag, startPoint x: 351, startPoint y: 174, endPoint x: 747, endPoint y: 182, distance: 396.1
click at [747, 182] on div at bounding box center [745, 172] width 310 height 24
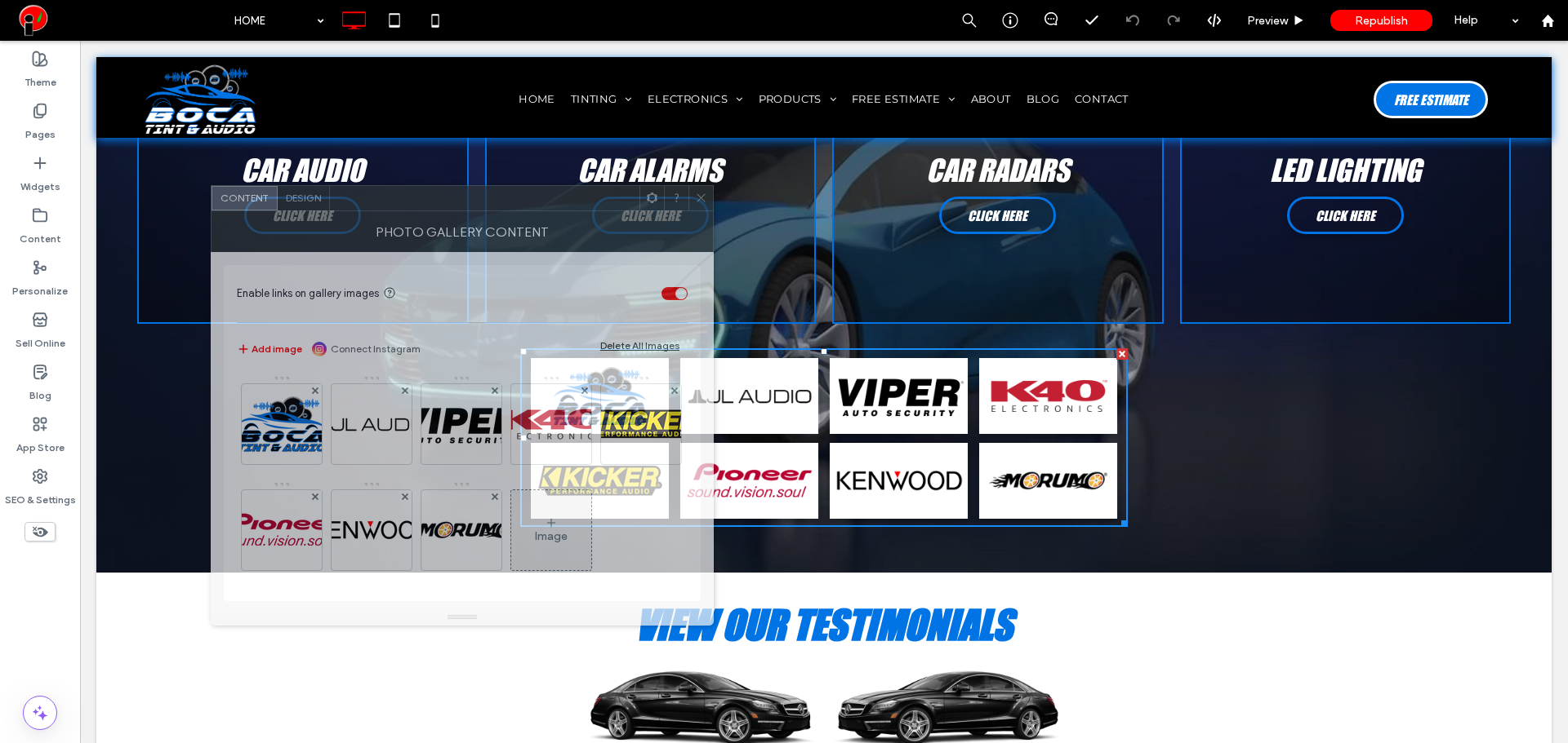
drag, startPoint x: 713, startPoint y: 180, endPoint x: 431, endPoint y: 206, distance: 283.2
click at [431, 206] on div at bounding box center [484, 198] width 310 height 24
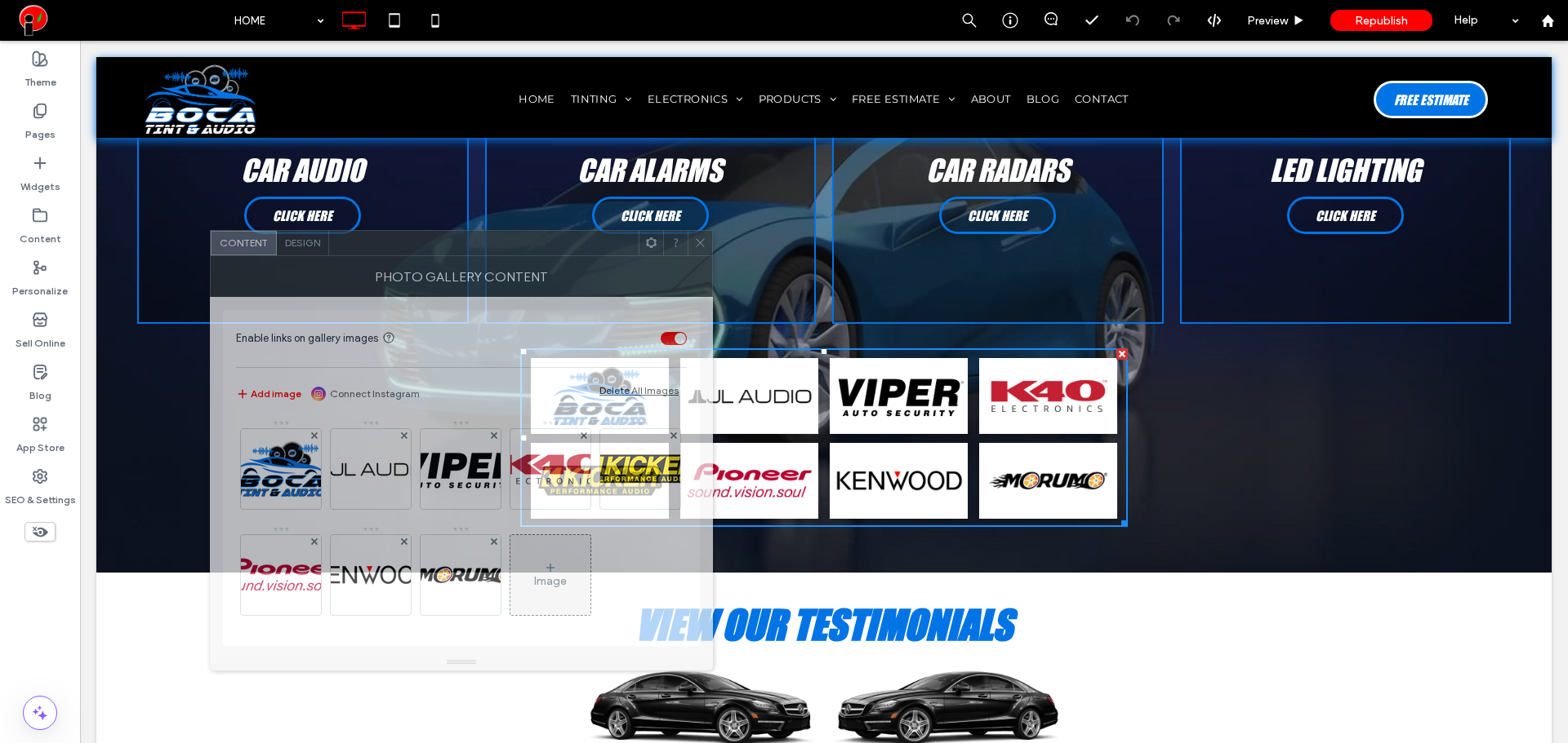
drag, startPoint x: 431, startPoint y: 206, endPoint x: 430, endPoint y: 252, distance: 46.0
click at [430, 252] on div at bounding box center [483, 243] width 310 height 24
